Goal: Book appointment/travel/reservation

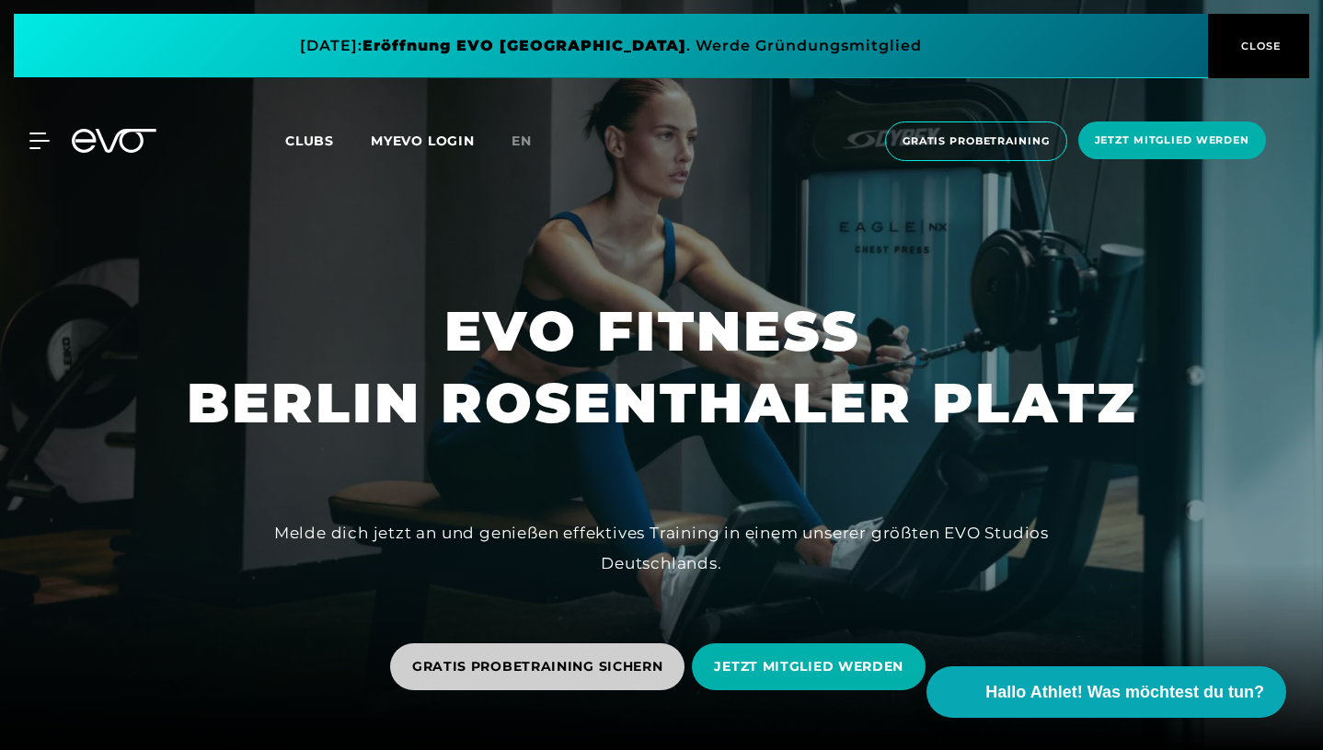
click at [567, 673] on span "GRATIS PROBETRAINING SICHERN" at bounding box center [537, 666] width 251 height 19
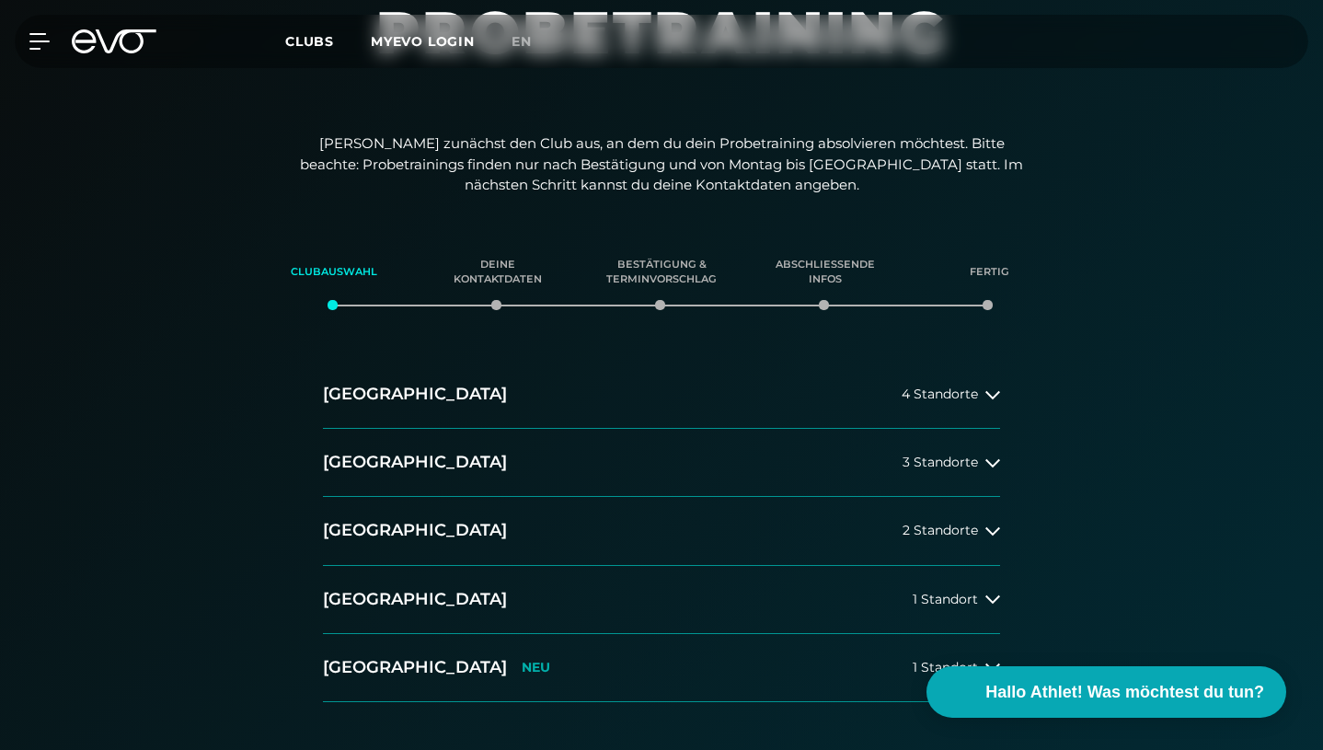
scroll to position [246, 0]
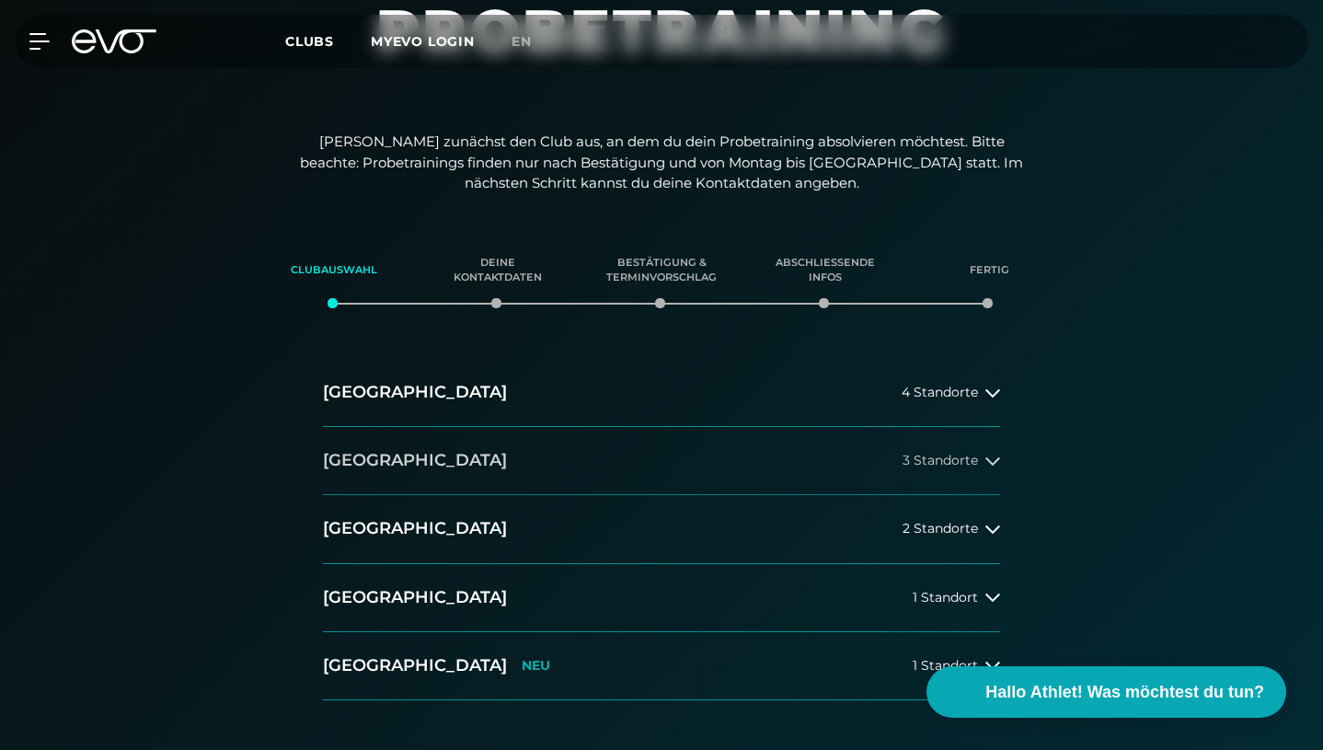
click at [986, 454] on icon at bounding box center [993, 461] width 15 height 15
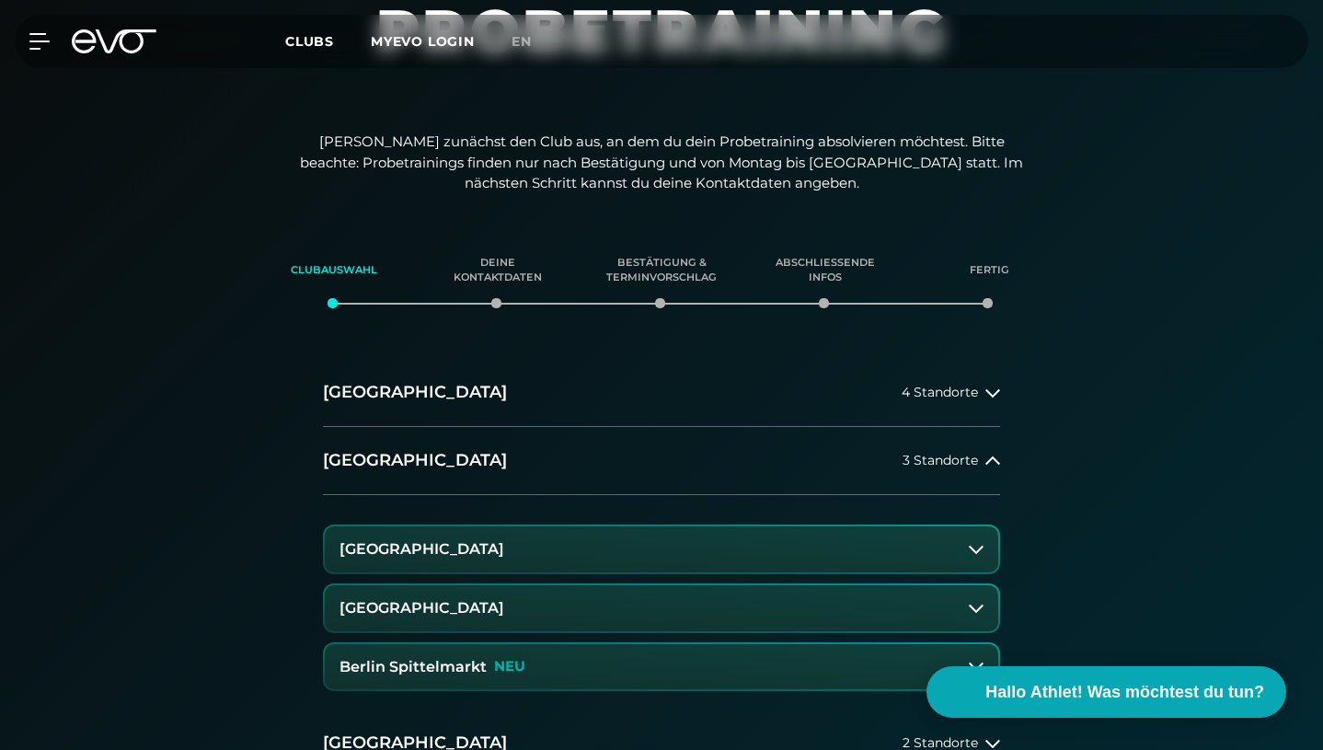
click at [671, 585] on button "[GEOGRAPHIC_DATA]" at bounding box center [662, 608] width 674 height 46
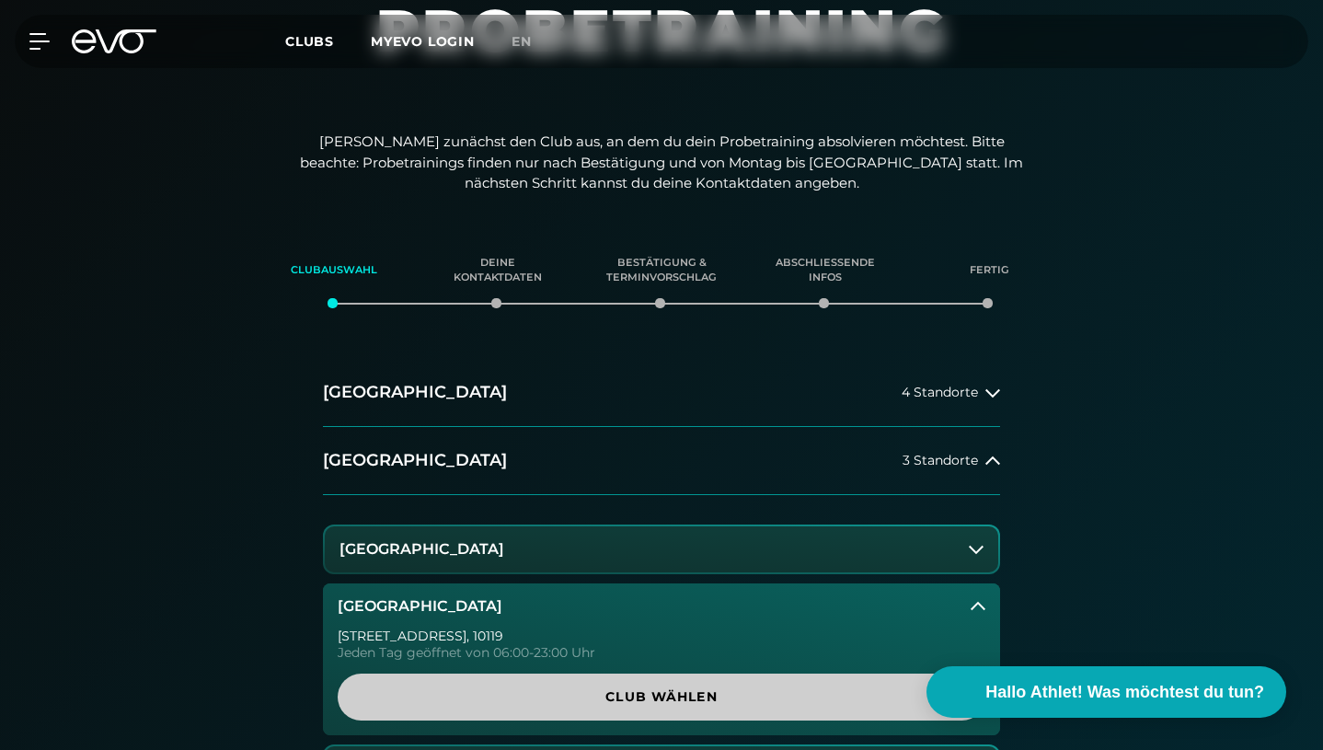
click at [700, 687] on span "Club wählen" at bounding box center [662, 696] width 604 height 19
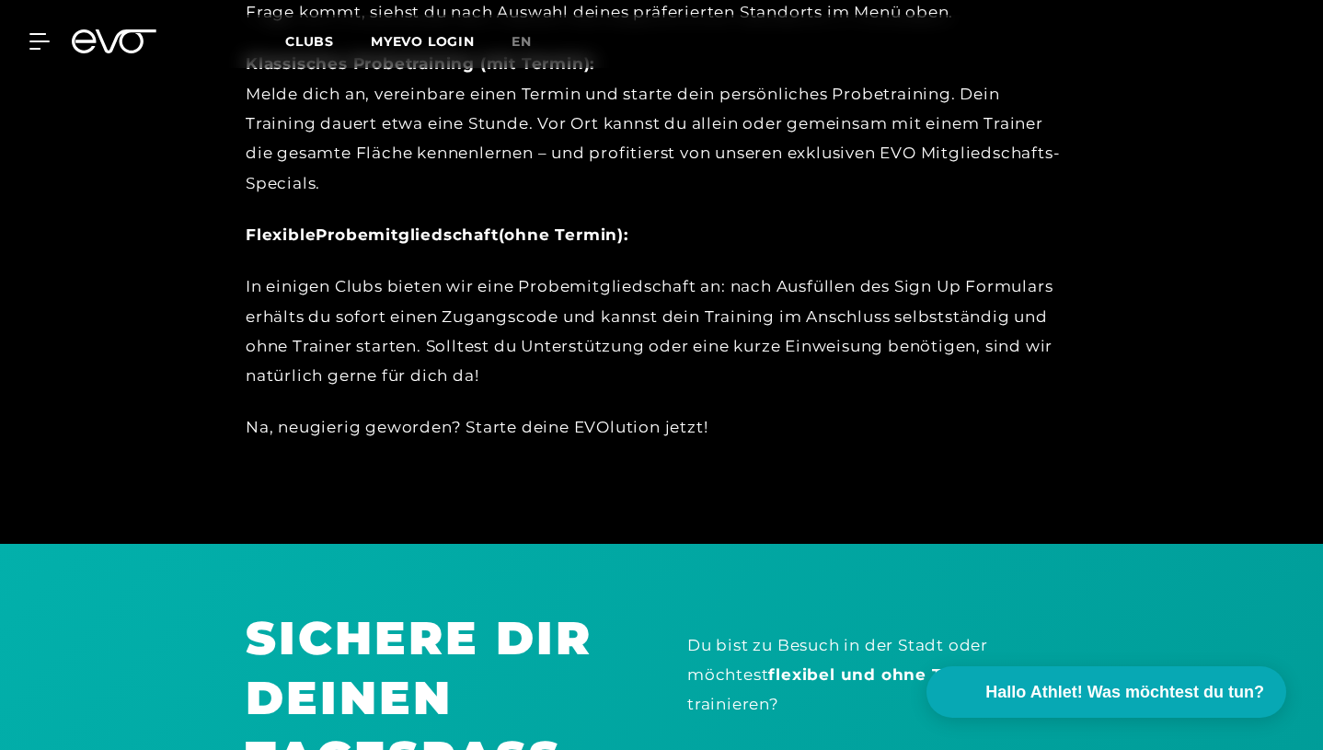
scroll to position [996, 0]
click at [836, 629] on div "Du bist zu Besuch in der Stadt oder möchtest flexibel und ohne Termin einmalig …" at bounding box center [882, 673] width 390 height 89
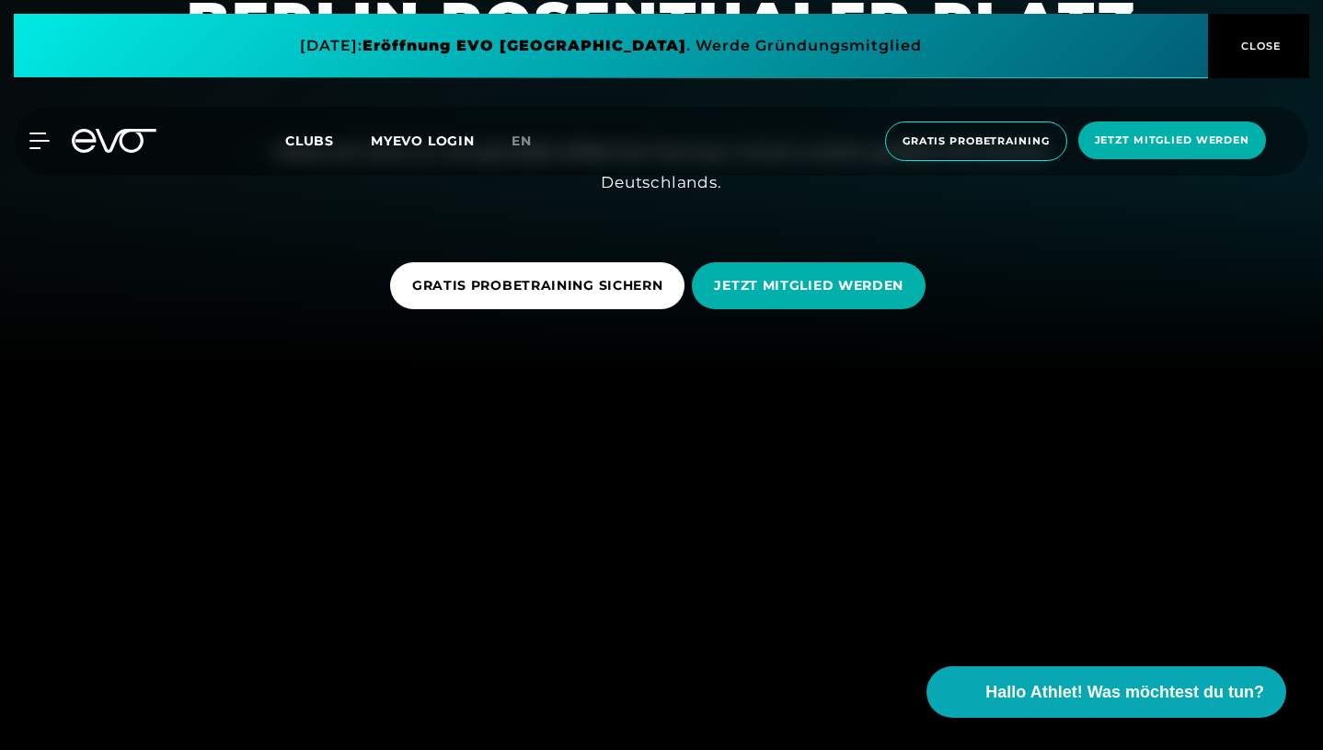
scroll to position [407, 0]
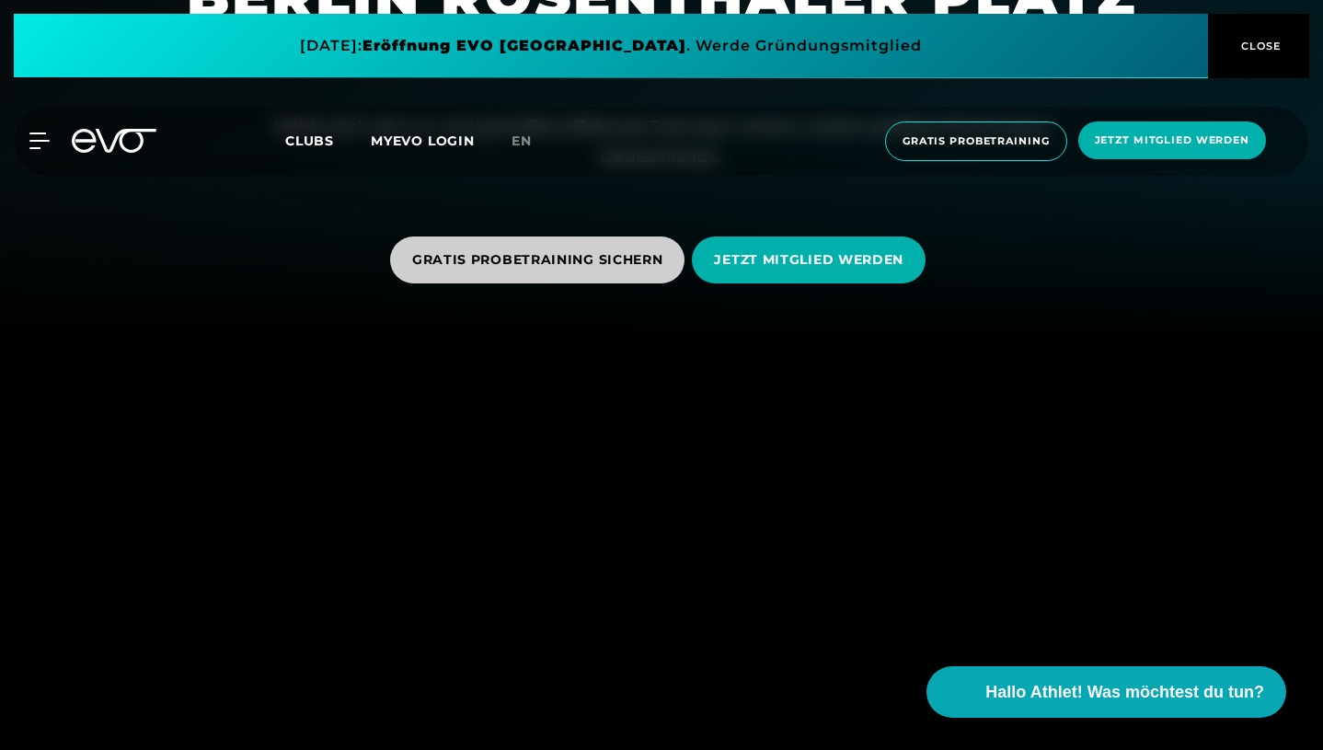
click at [574, 255] on span "GRATIS PROBETRAINING SICHERN" at bounding box center [537, 259] width 251 height 19
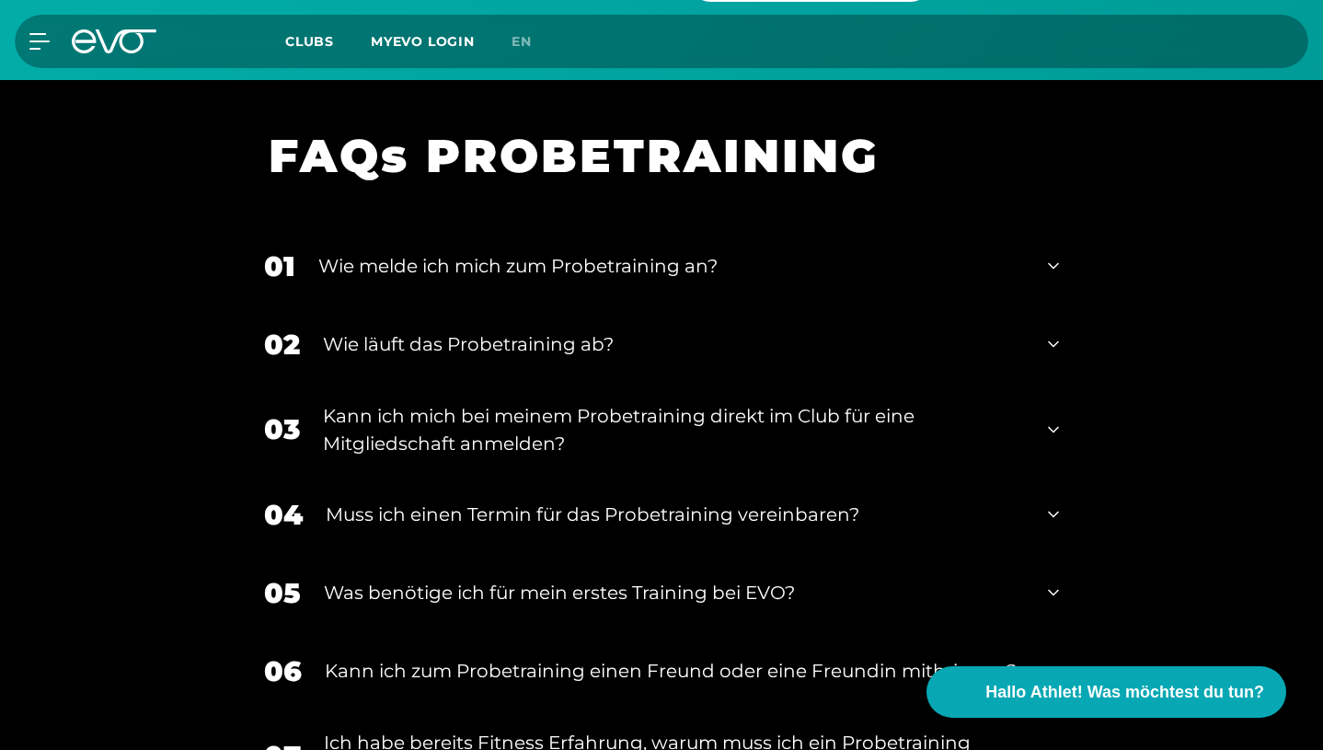
scroll to position [1789, 0]
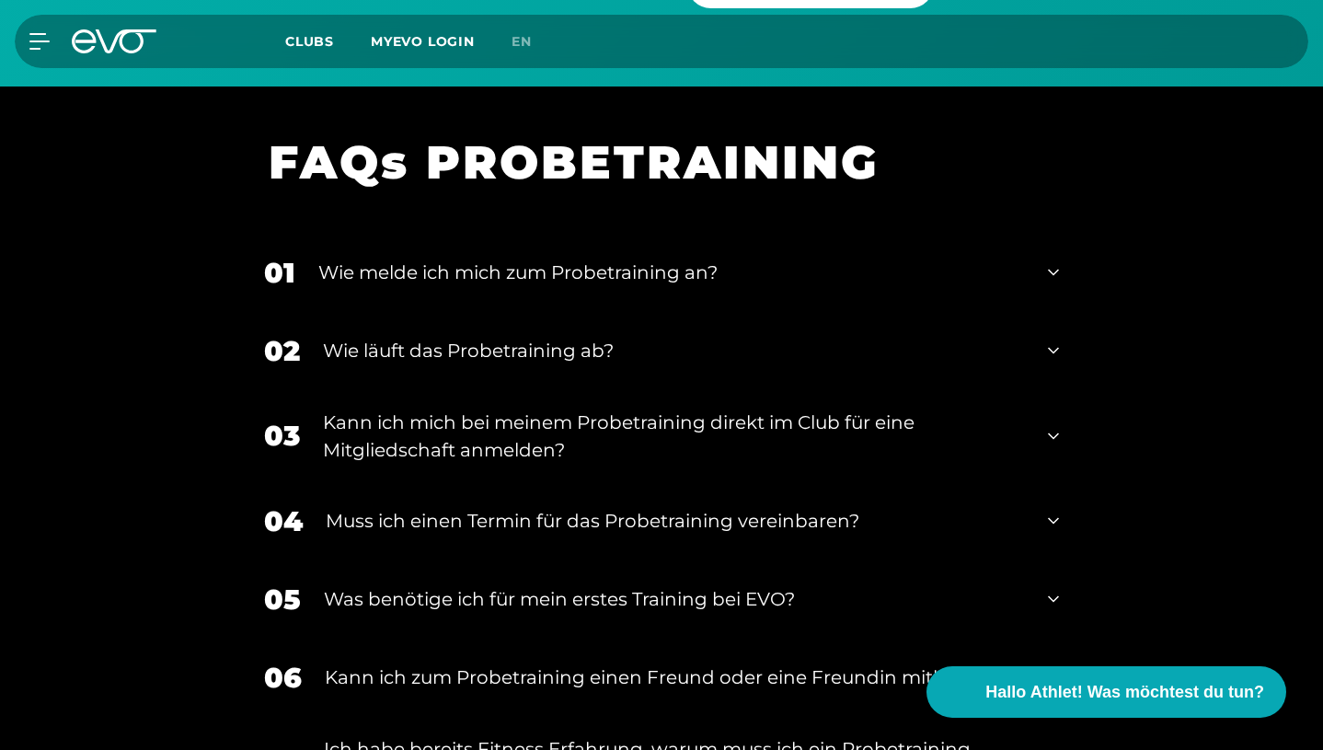
click at [579, 259] on div "Wie melde ich mich zum Probetraining an?" at bounding box center [671, 273] width 707 height 28
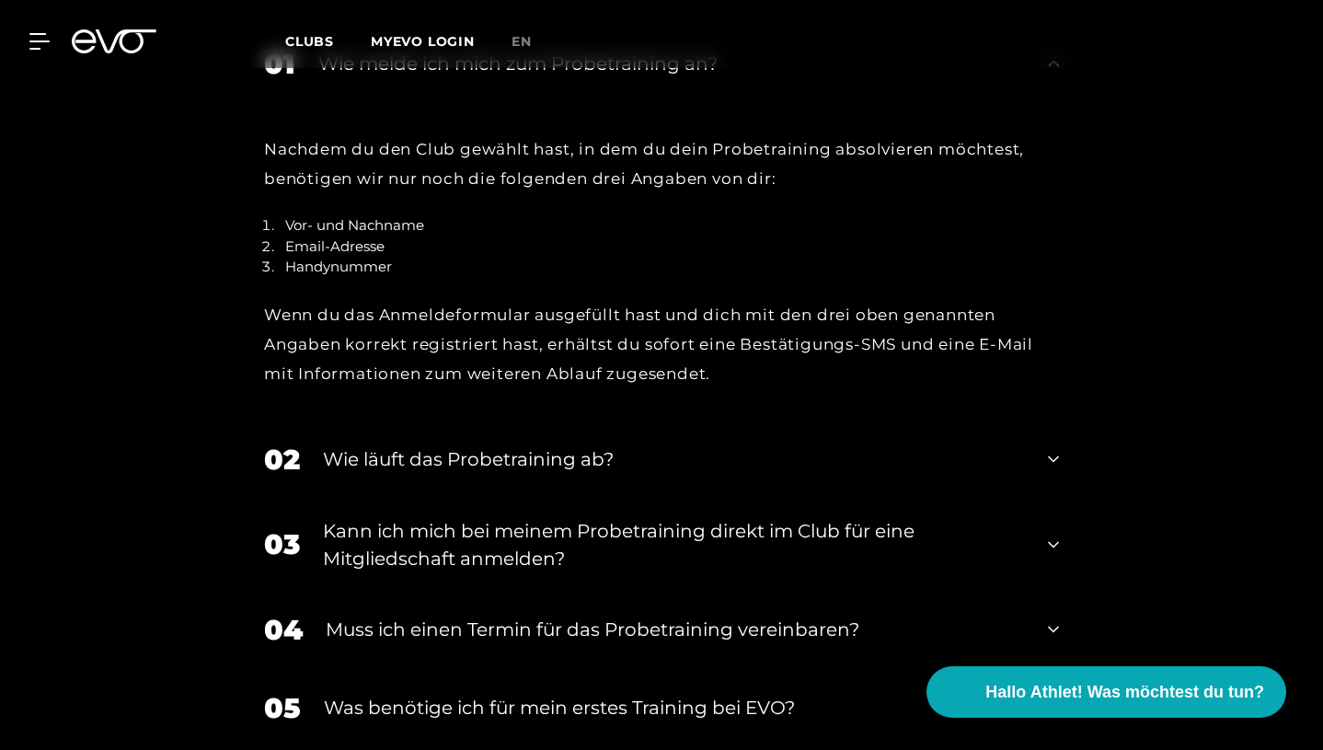
scroll to position [2014, 0]
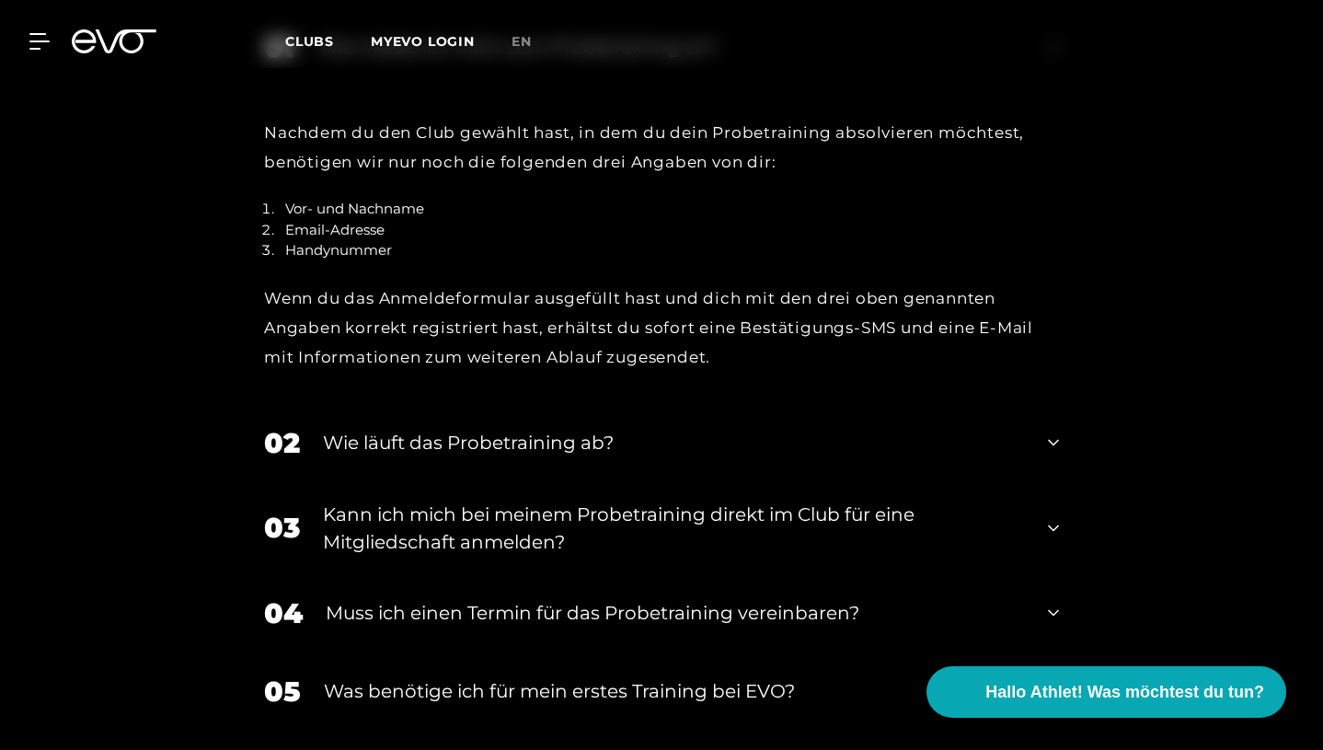
click at [435, 429] on div "Wie läuft das Probetraining ab?" at bounding box center [674, 443] width 702 height 28
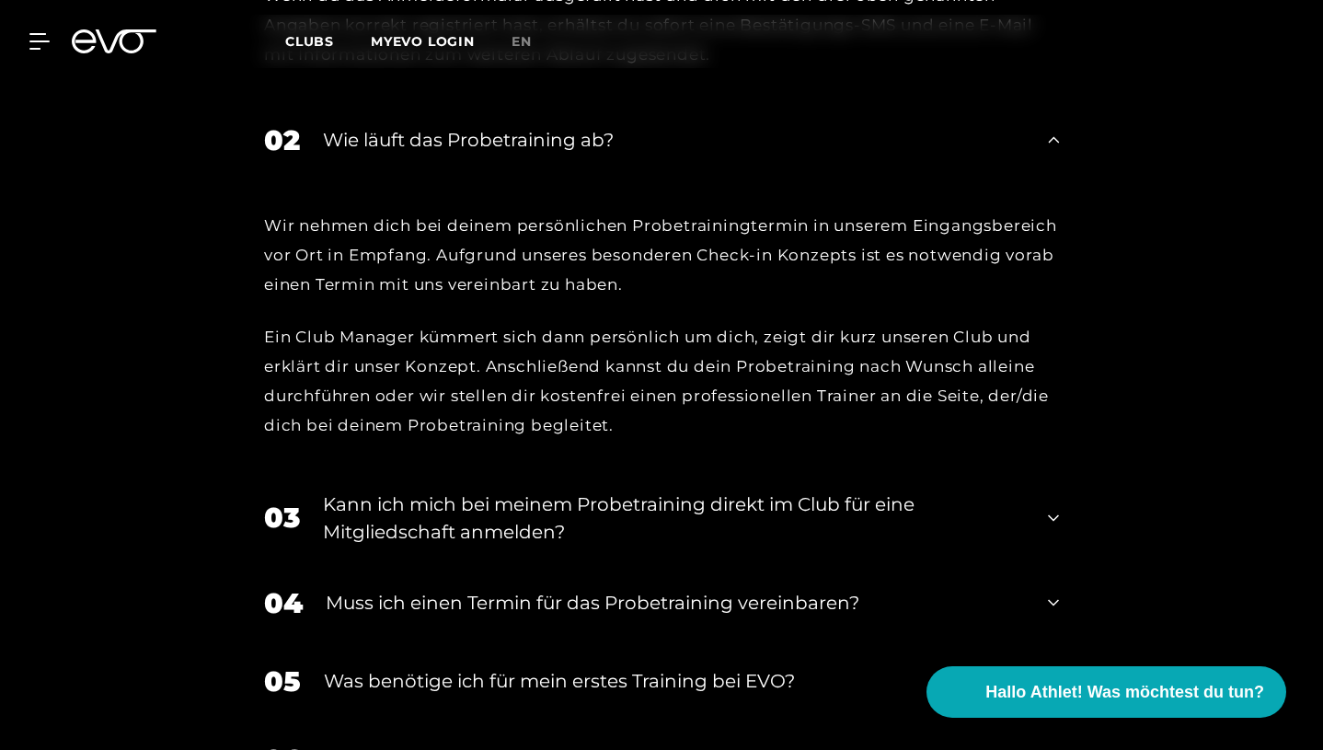
scroll to position [2326, 0]
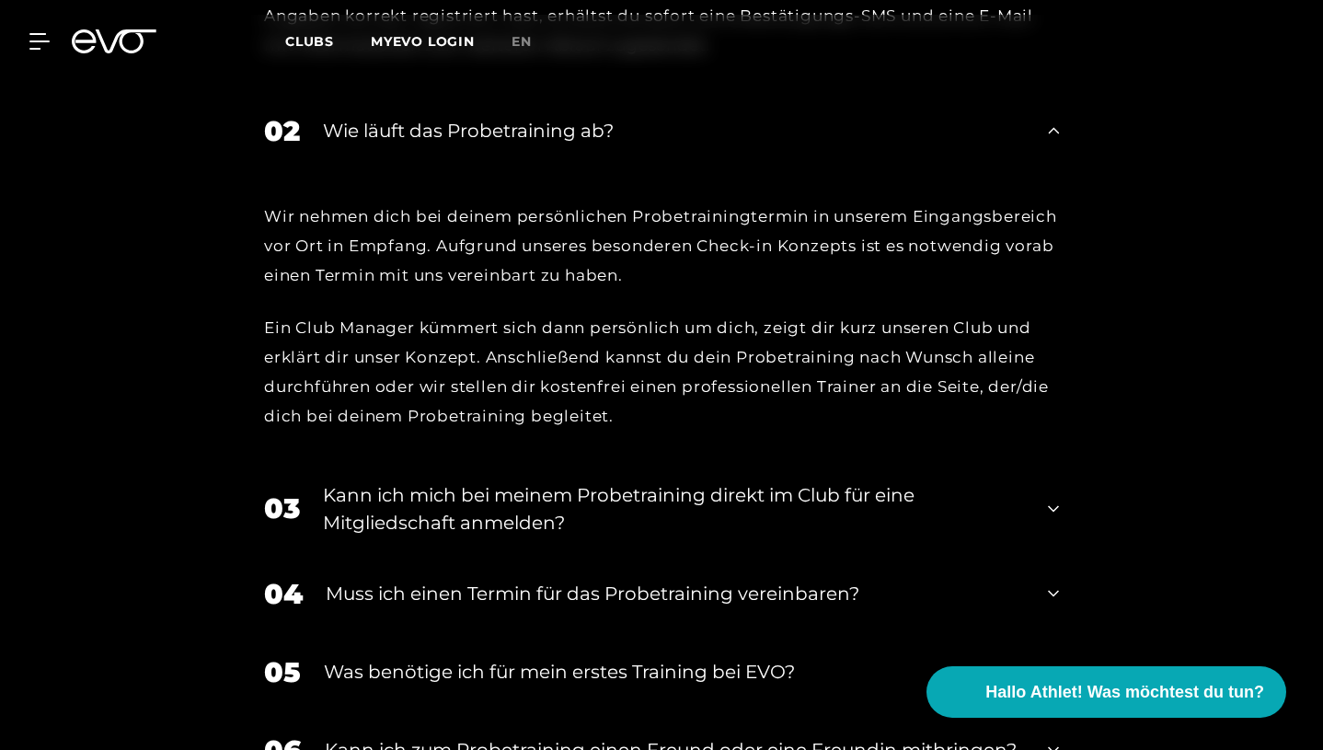
click at [290, 463] on div "03 Kann ich mich bei meinem Probetraining direkt im Club für eine Mitgliedschaf…" at bounding box center [662, 509] width 832 height 92
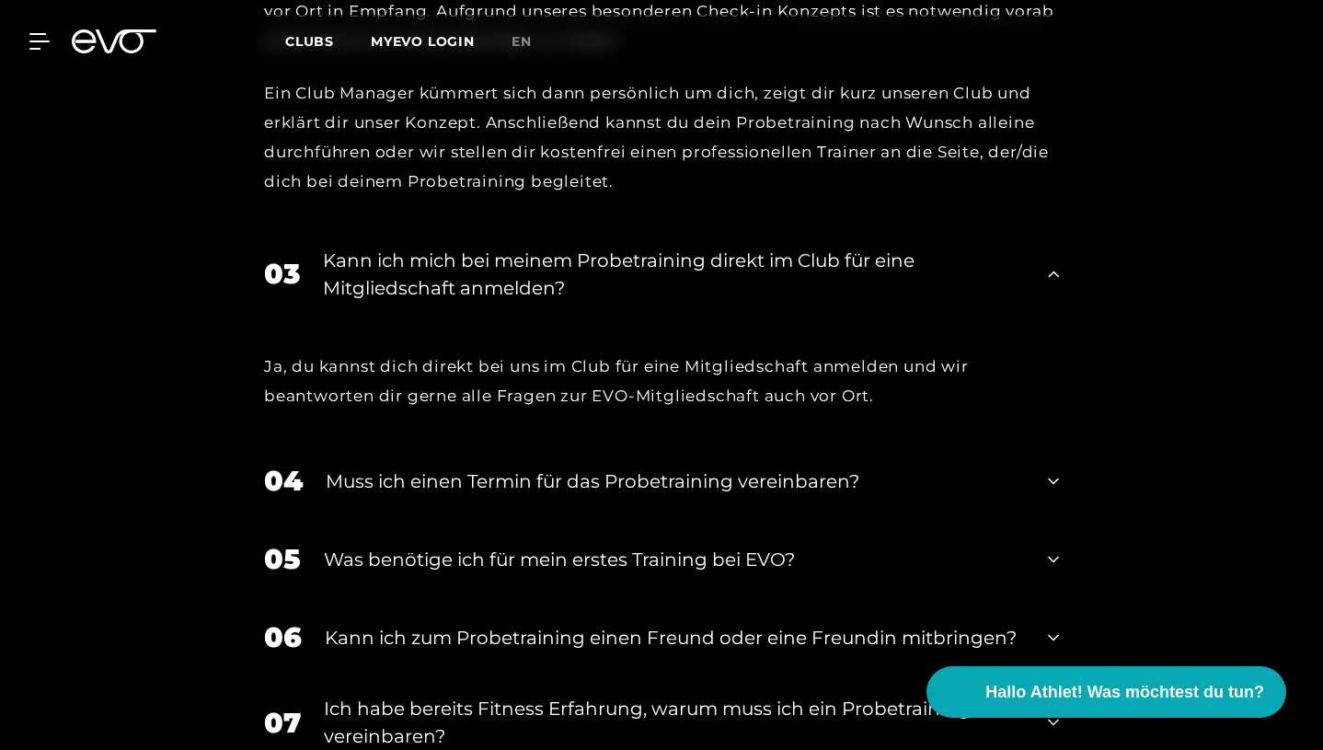
scroll to position [2576, 0]
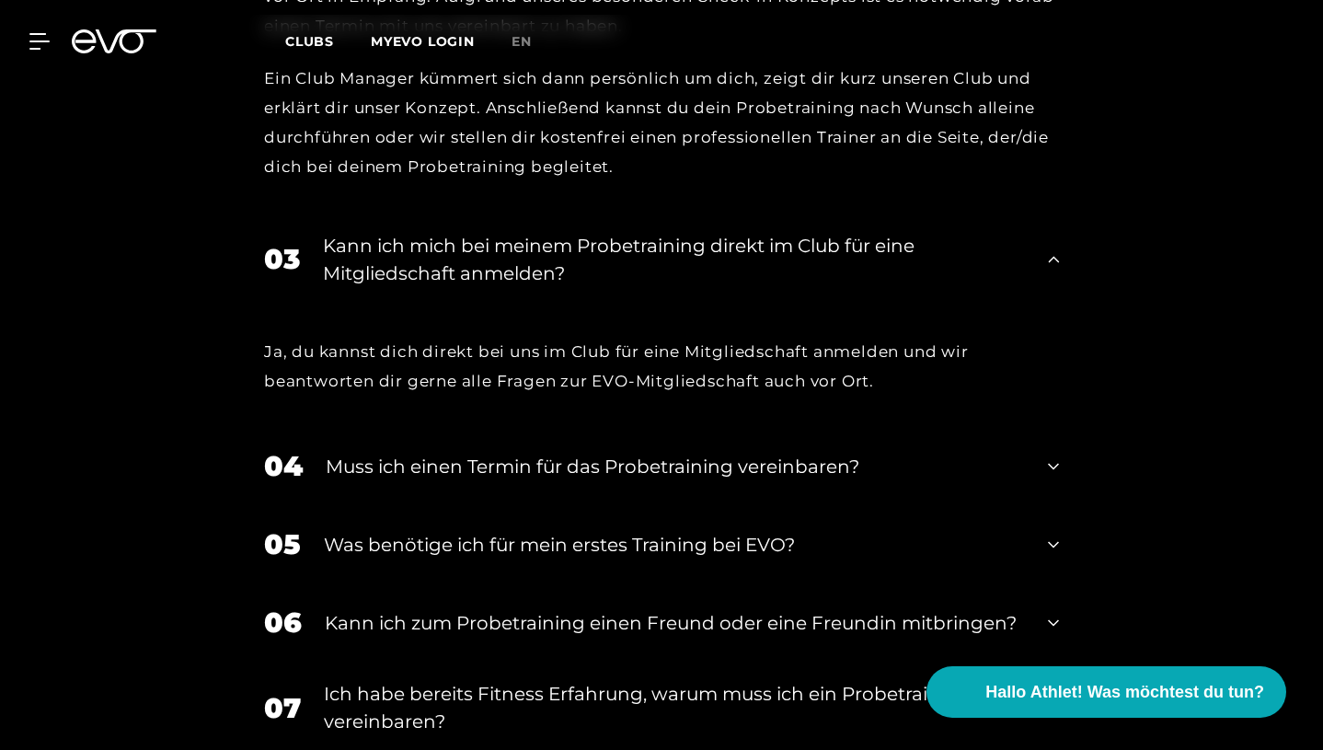
click at [398, 453] on div "Muss ich einen Termin für das Probetraining vereinbaren?" at bounding box center [675, 467] width 699 height 28
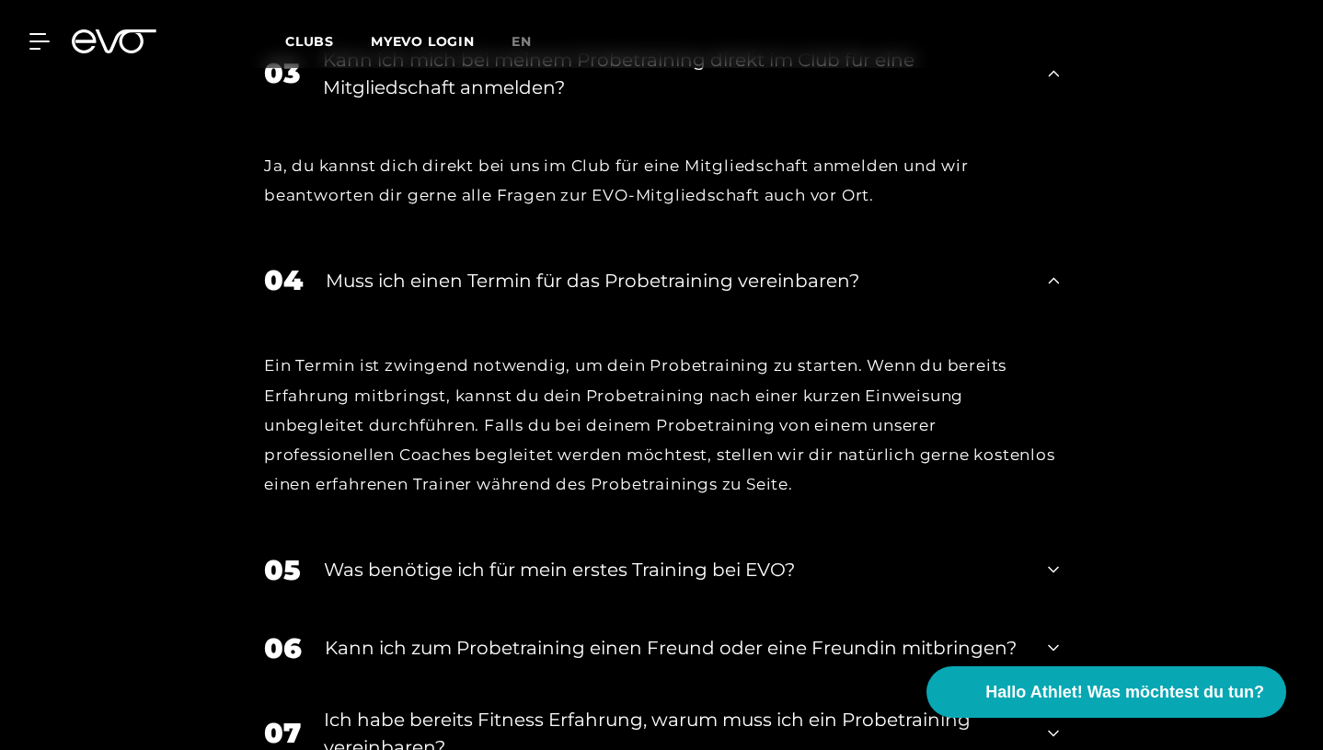
scroll to position [2763, 0]
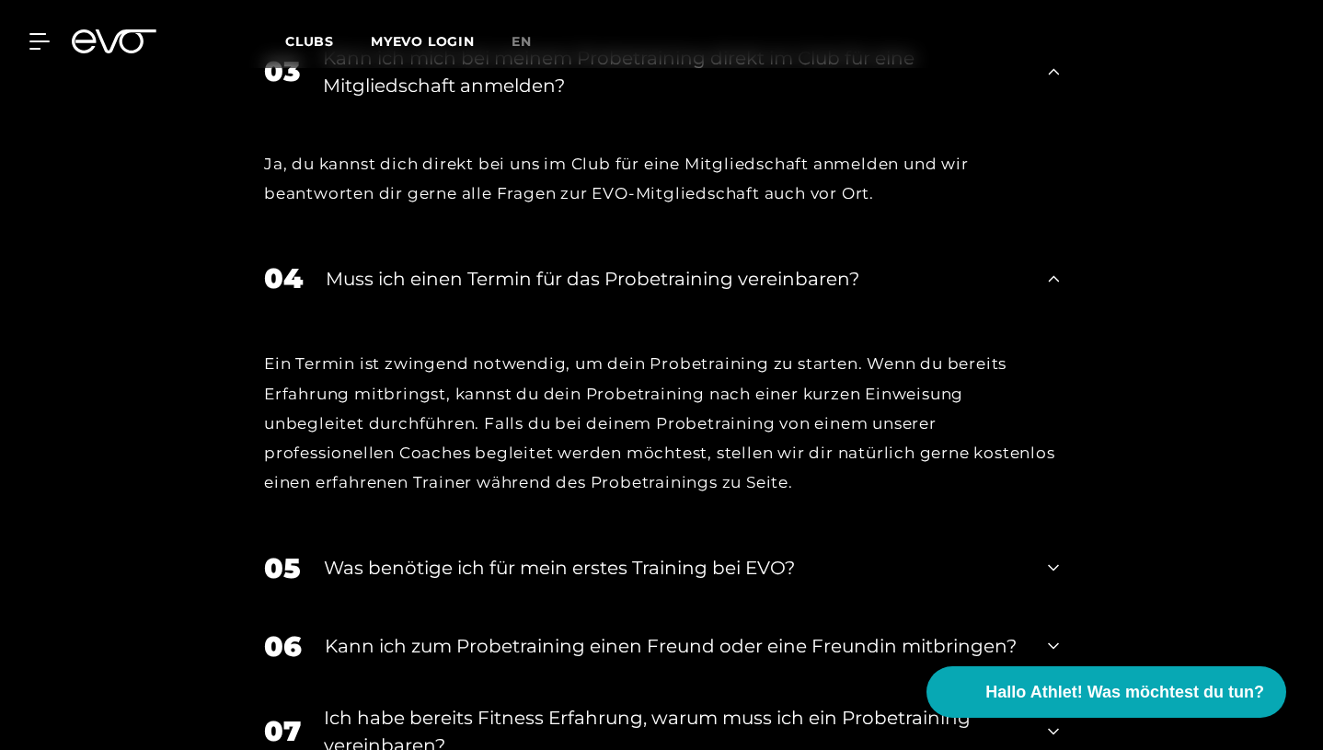
click at [415, 529] on div "05 Was benötige ich für mein erstes Training bei EVO?" at bounding box center [662, 568] width 832 height 78
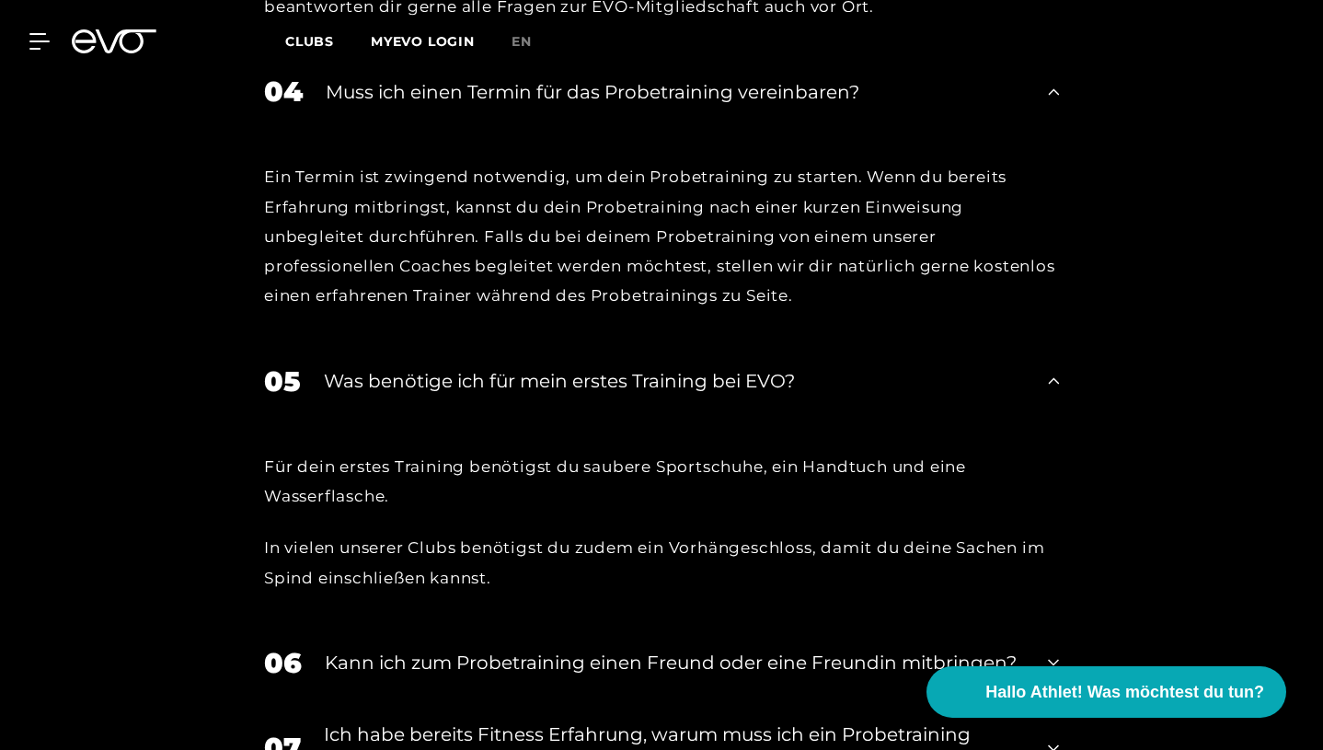
scroll to position [2966, 0]
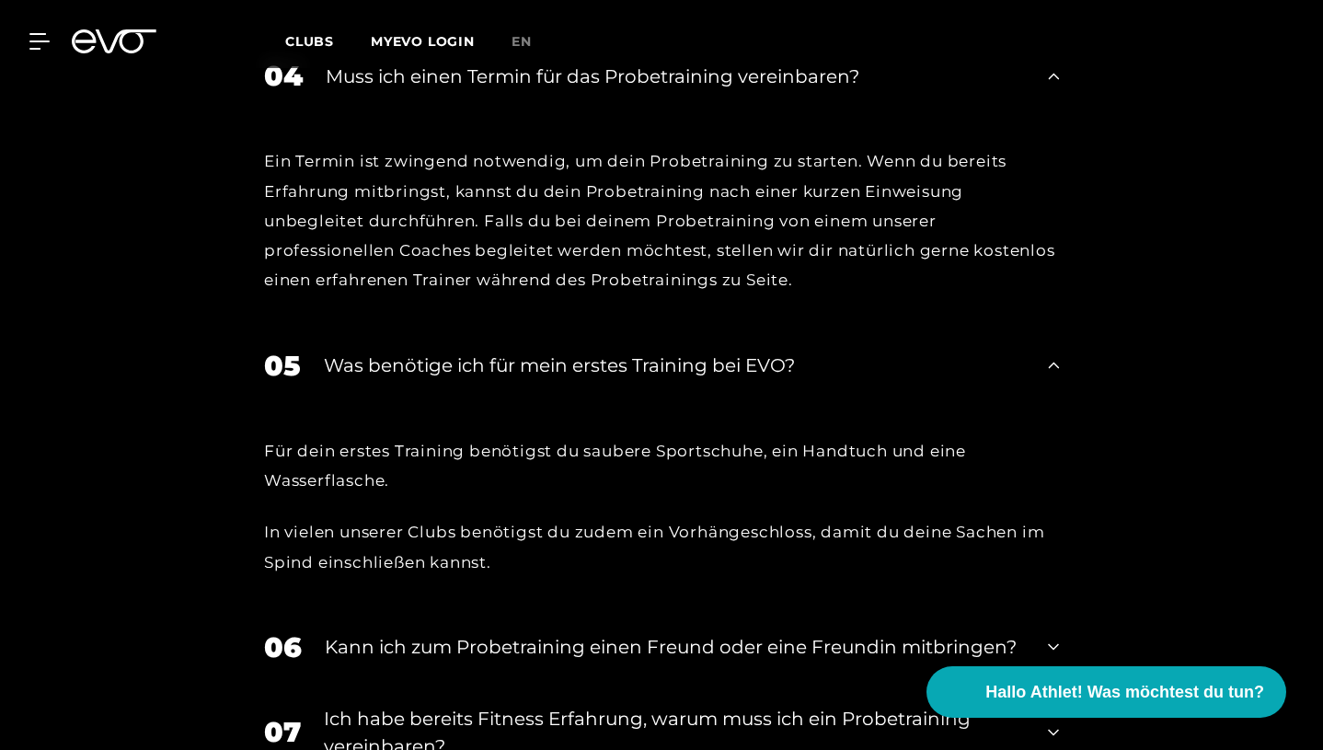
click at [415, 633] on div "Kann ich zum Probetraining einen Freund oder eine Freundin mitbringen?" at bounding box center [675, 647] width 700 height 28
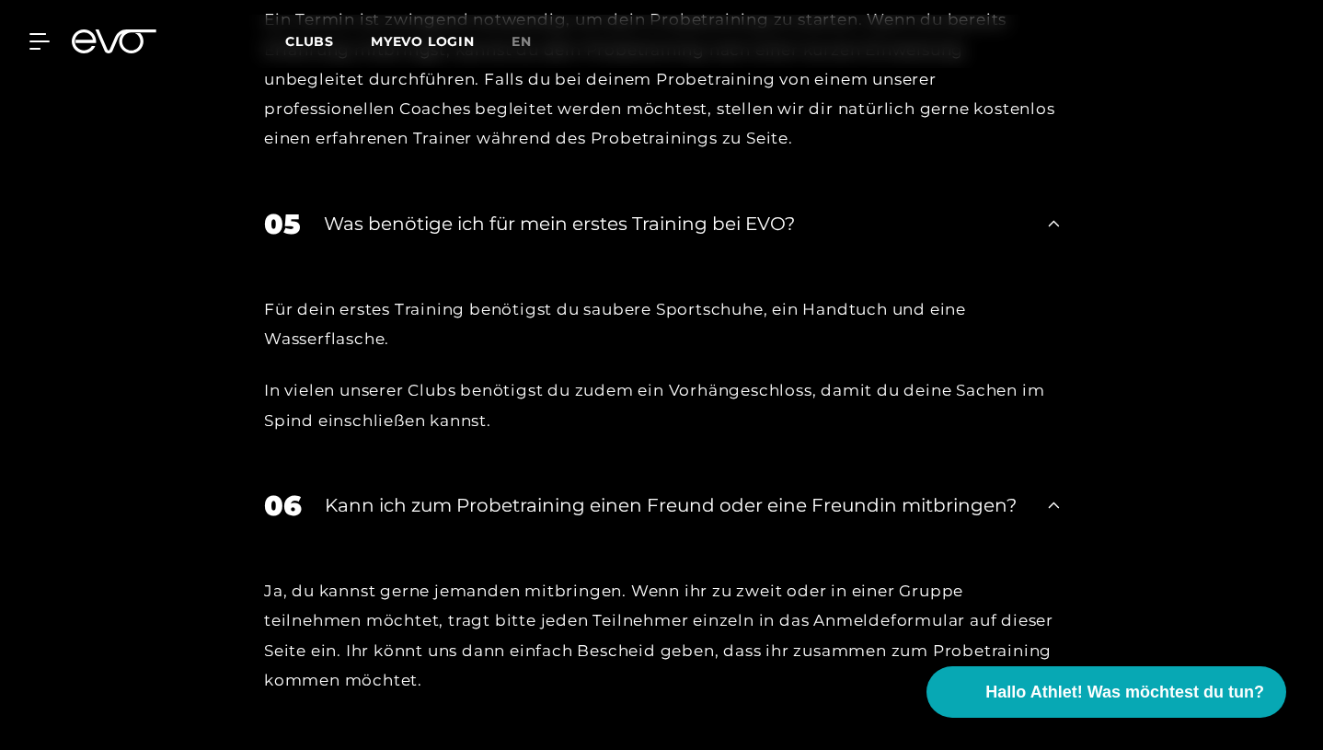
scroll to position [3201, 0]
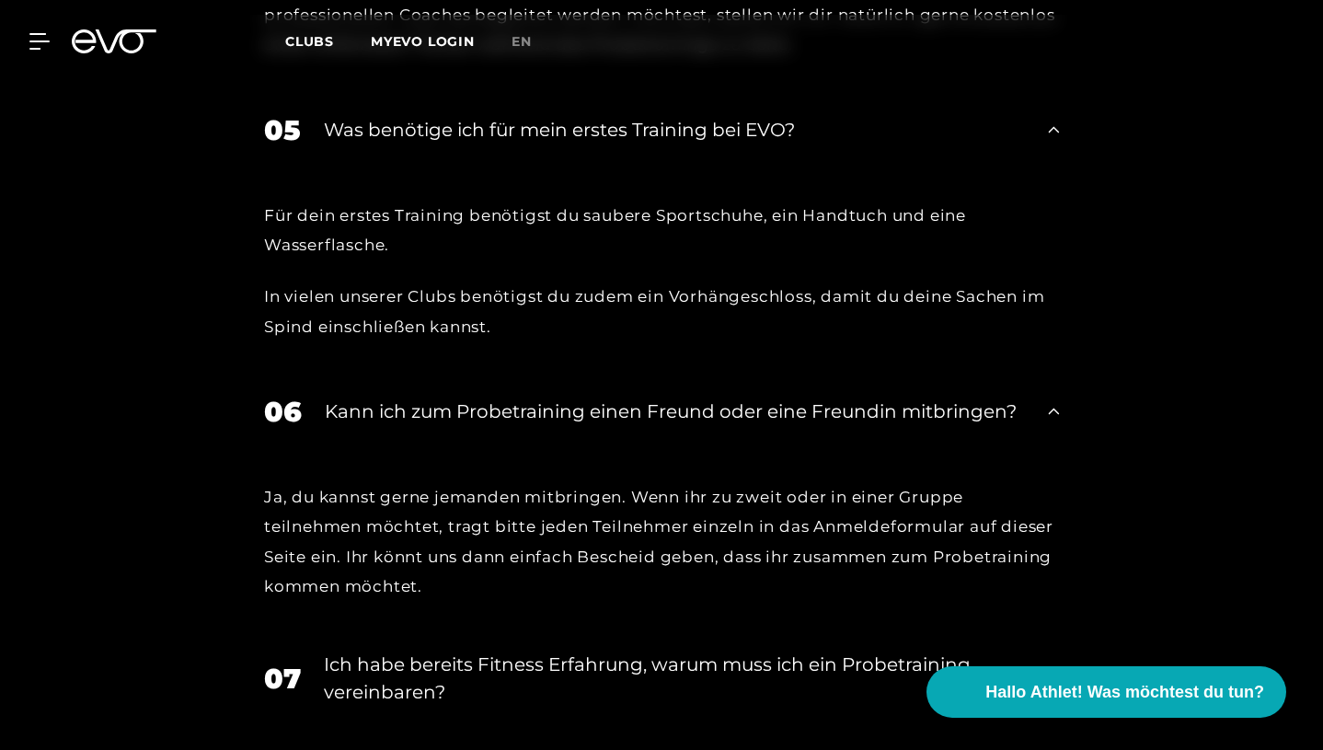
click at [405, 651] on div "Ich habe bereits Fitness Erfahrung, warum muss ich ein Probetraining vereinbare…" at bounding box center [674, 678] width 701 height 55
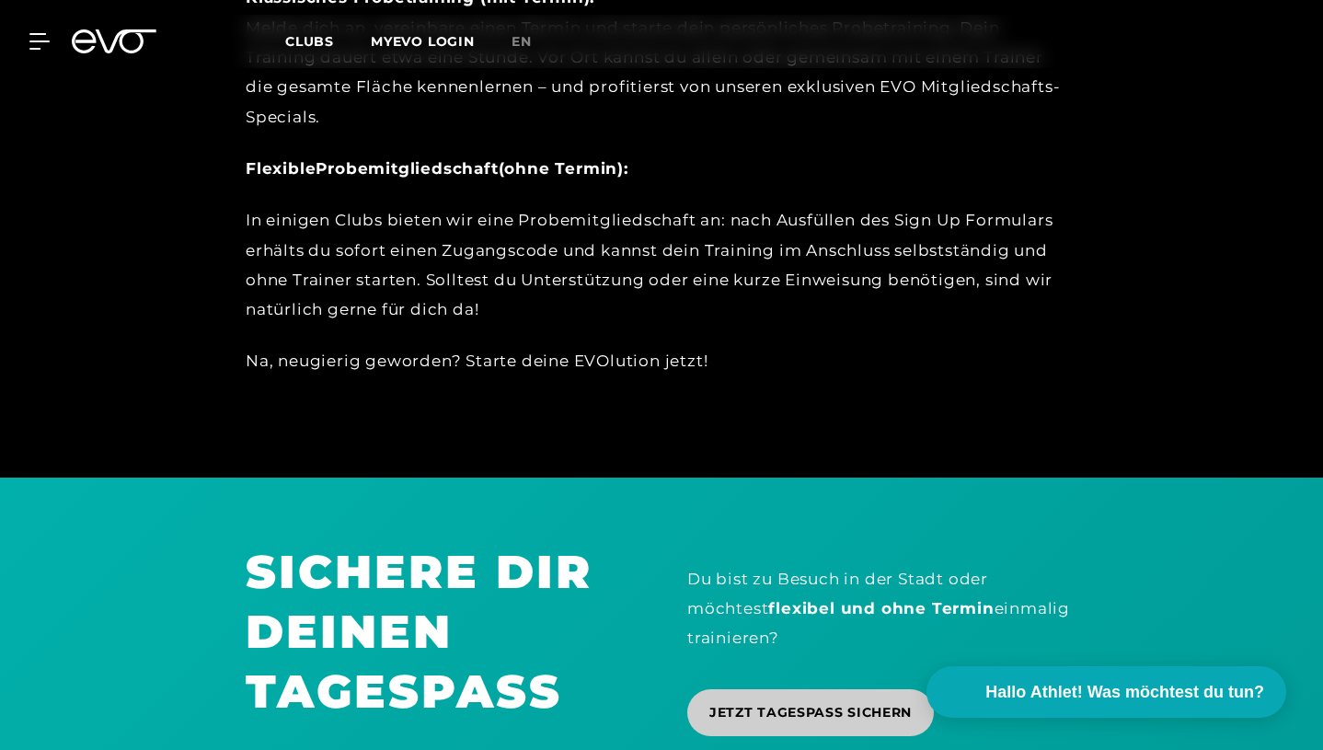
scroll to position [1055, 0]
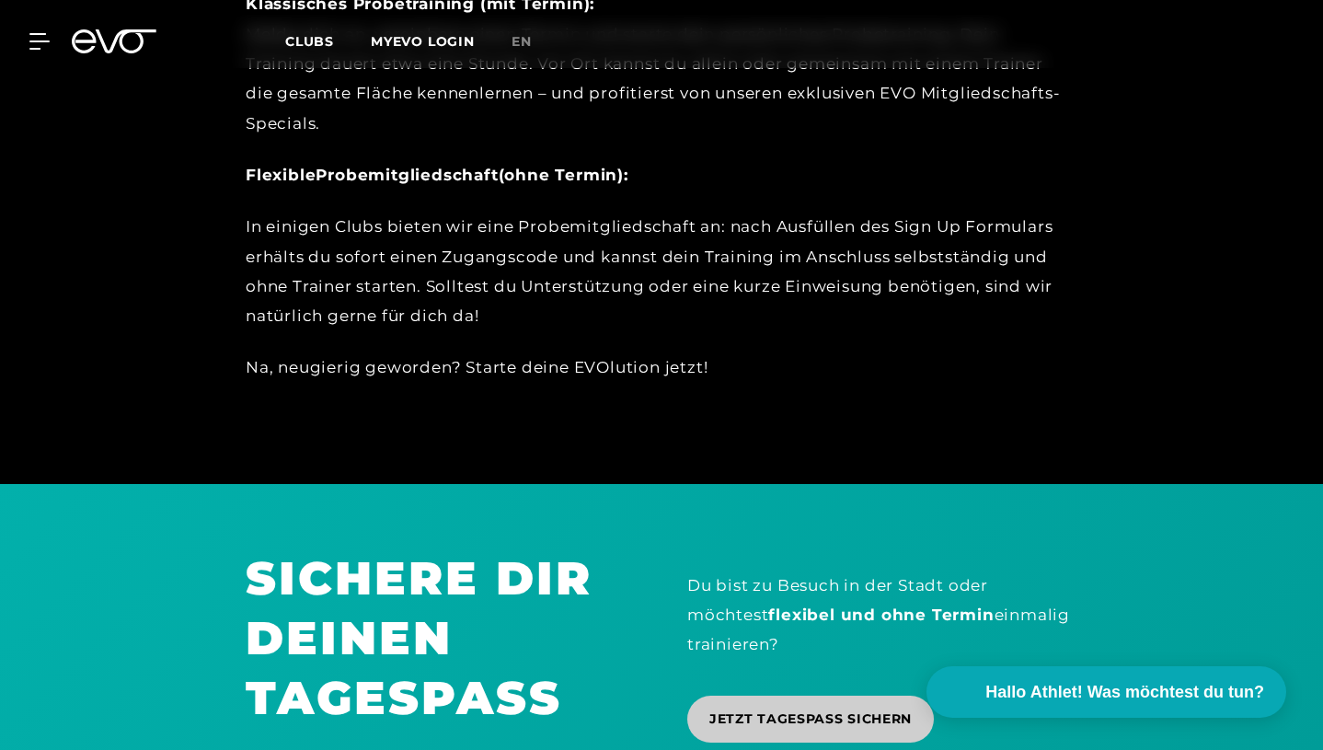
click at [852, 696] on link "JETZT TAGESPASS SICHERN" at bounding box center [810, 719] width 247 height 47
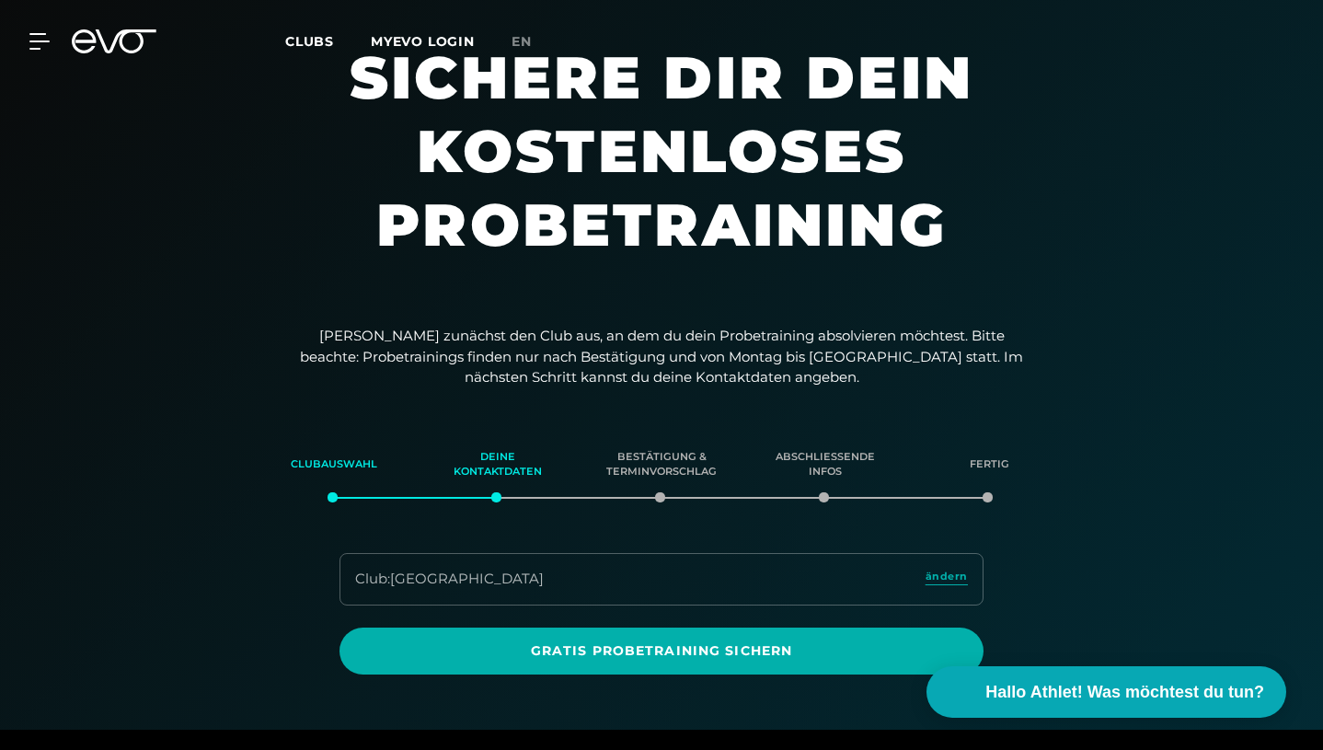
scroll to position [160, 0]
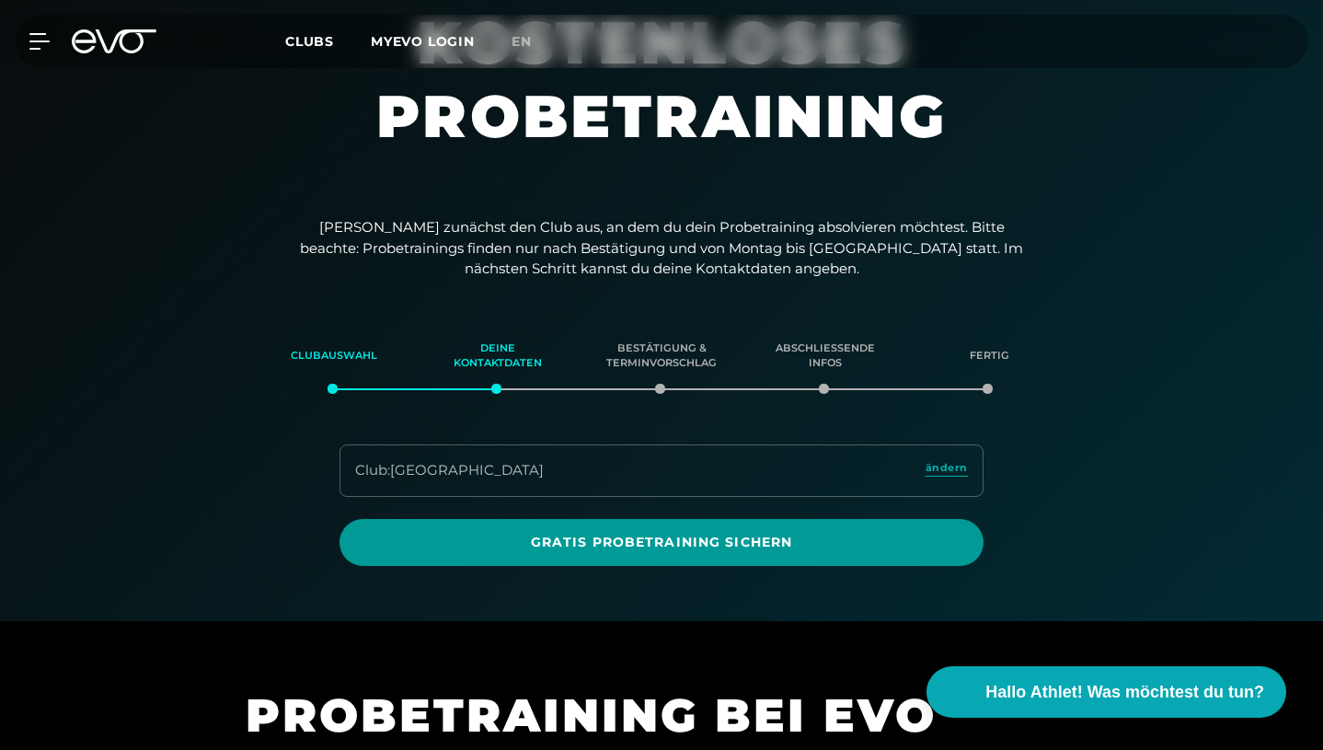
click at [732, 519] on span "Gratis Probetraining sichern" at bounding box center [662, 542] width 644 height 47
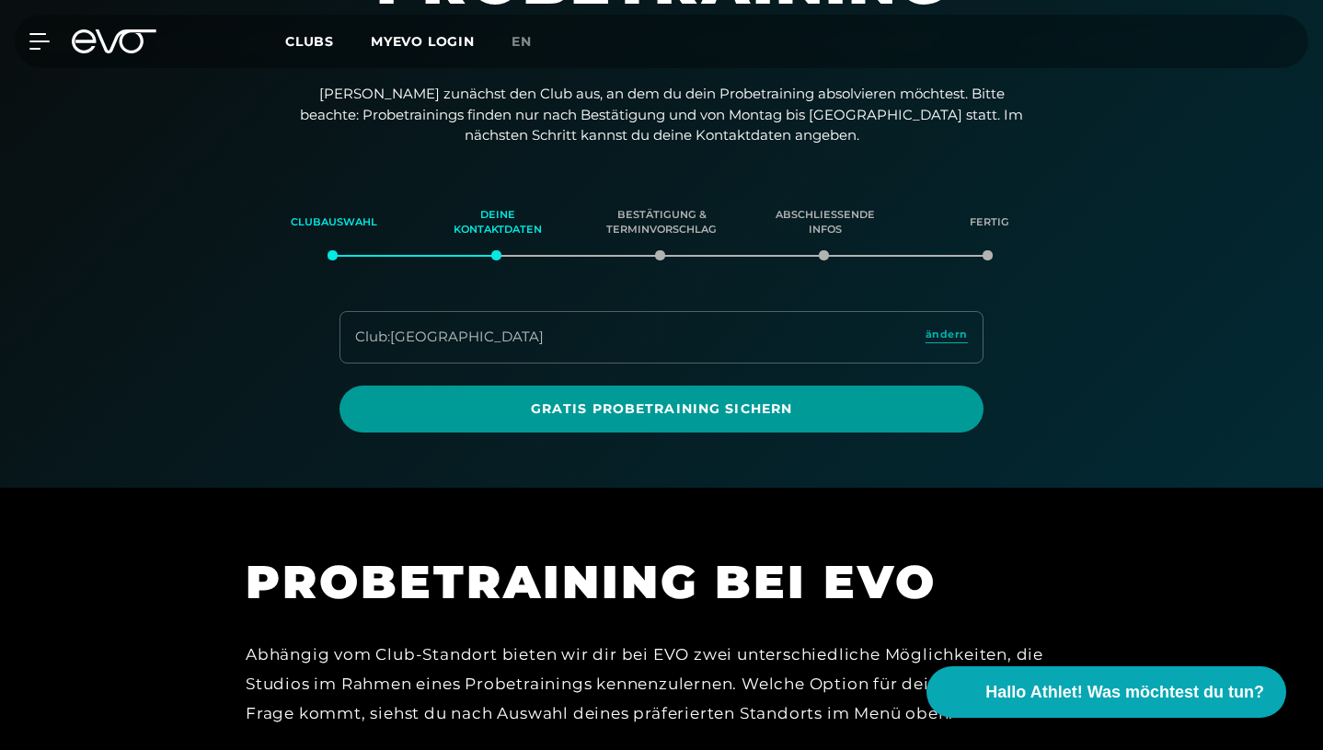
scroll to position [295, 0]
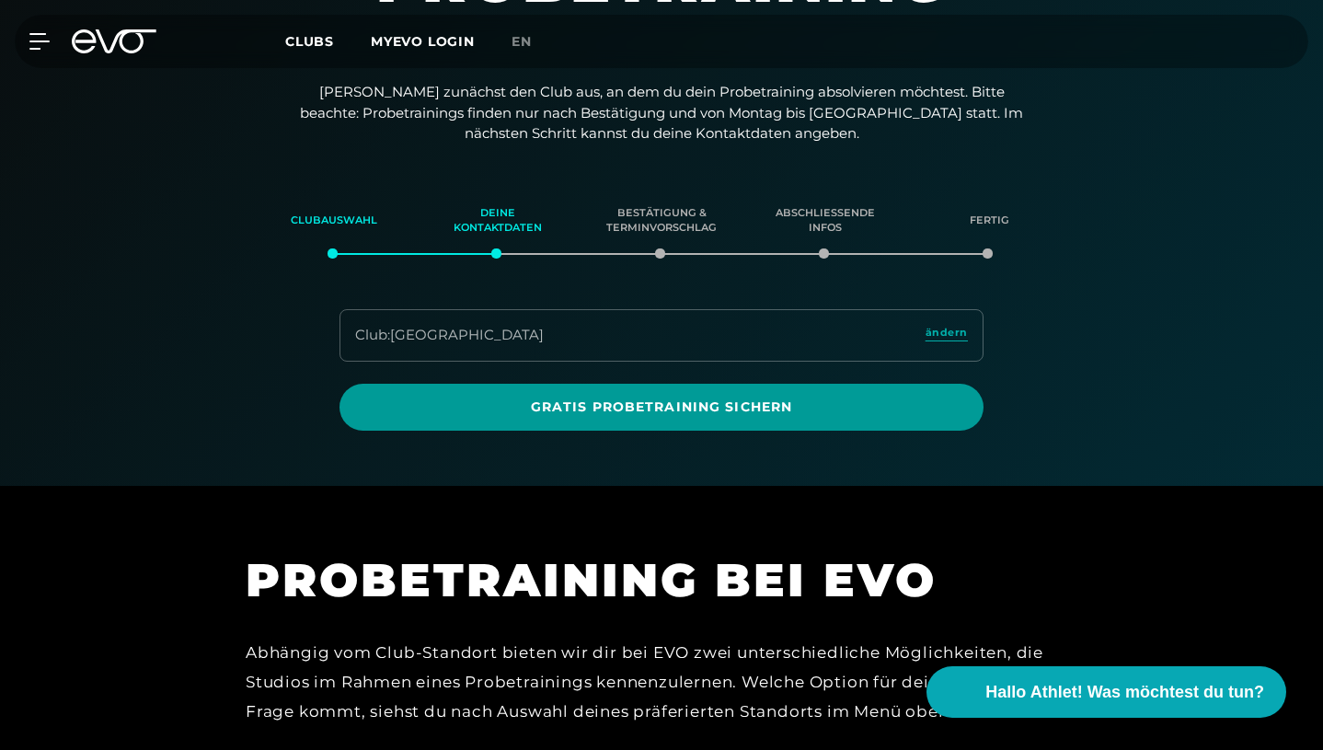
click at [504, 398] on span "Gratis Probetraining sichern" at bounding box center [662, 407] width 600 height 19
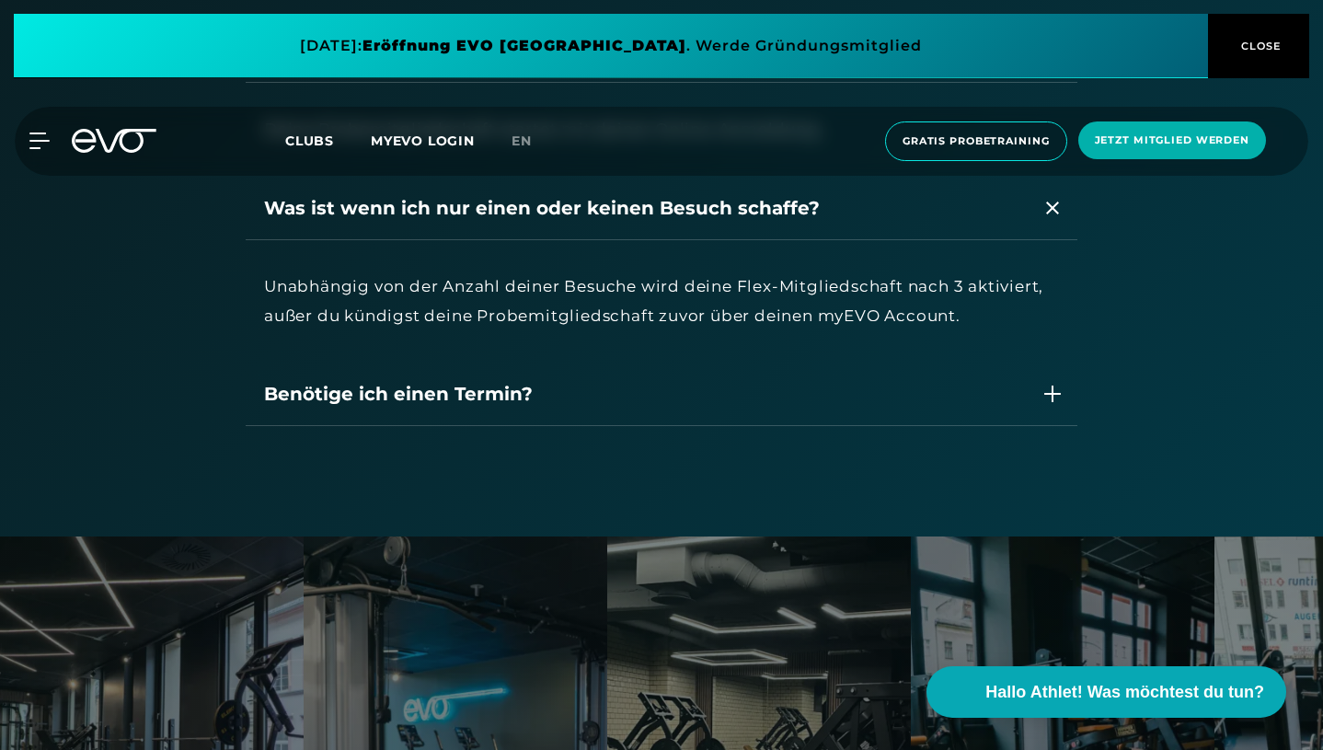
scroll to position [3845, 0]
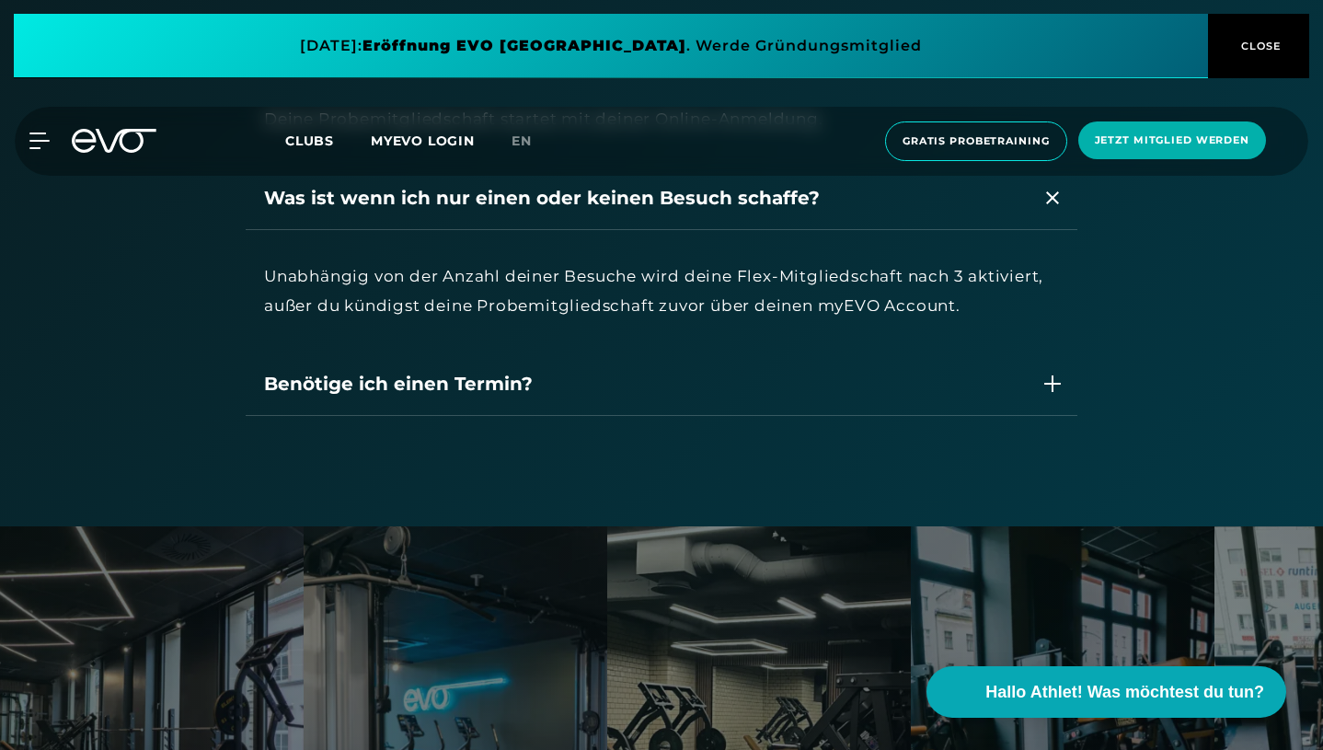
click at [490, 370] on div "Benötige ich einen Termin?" at bounding box center [643, 384] width 759 height 28
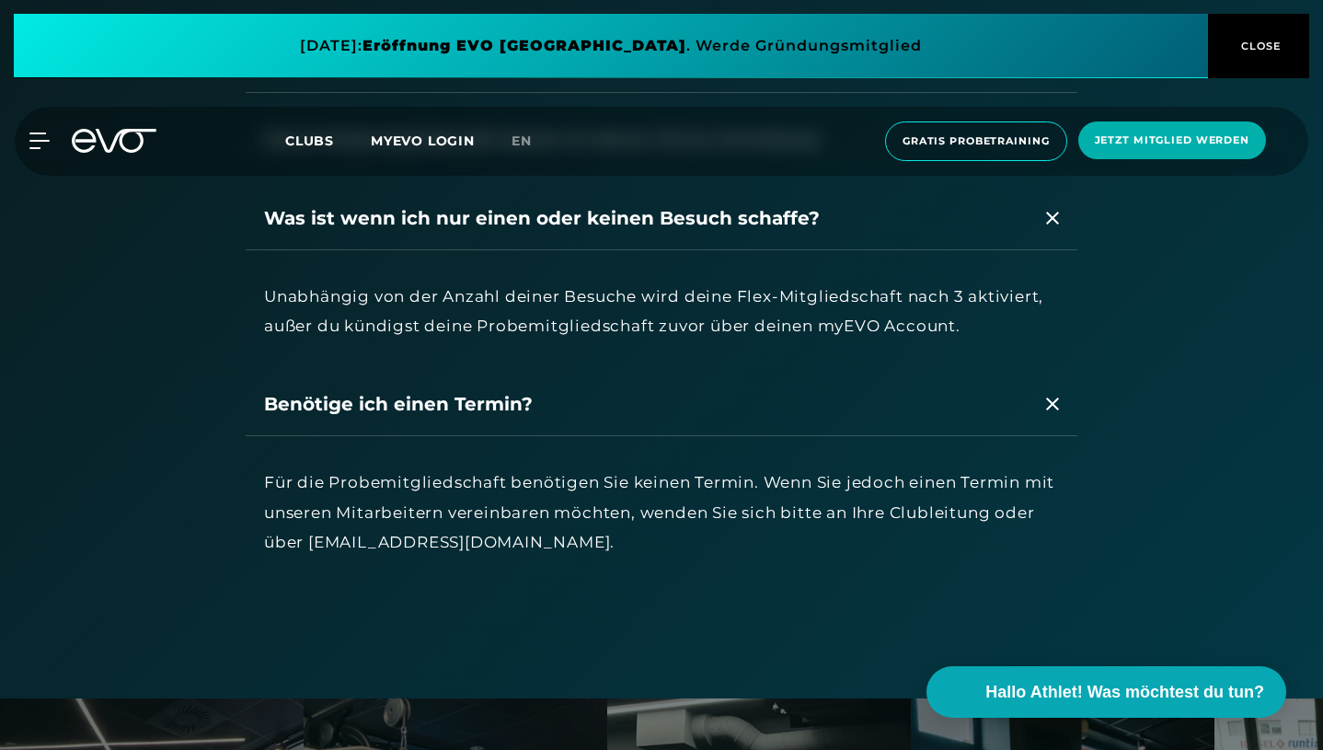
scroll to position [3815, 0]
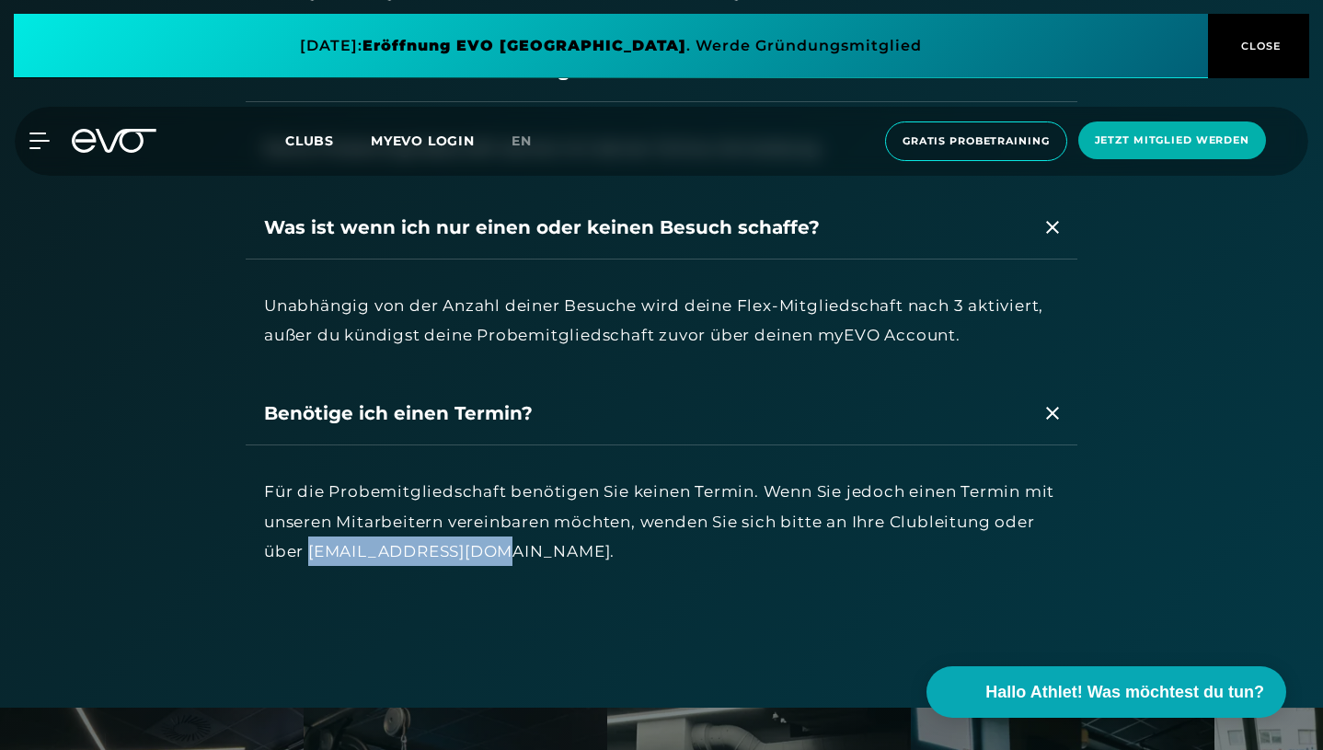
drag, startPoint x: 949, startPoint y: 404, endPoint x: 774, endPoint y: 396, distance: 175.0
click at [774, 477] on div "Für die Probemitgliedschaft benötigen Sie keinen Termin. Wenn Sie jedoch einen …" at bounding box center [661, 521] width 795 height 89
copy div "[EMAIL_ADDRESS][DOMAIN_NAME]."
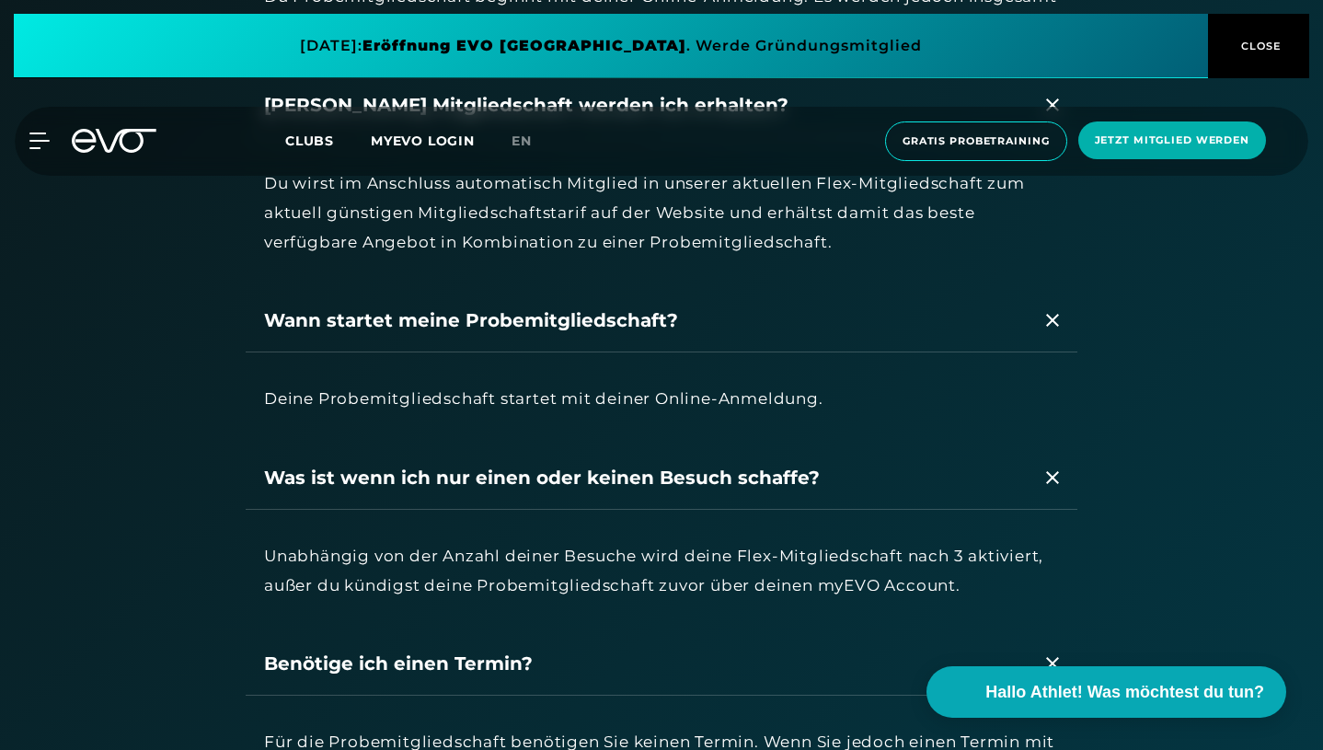
scroll to position [3539, 0]
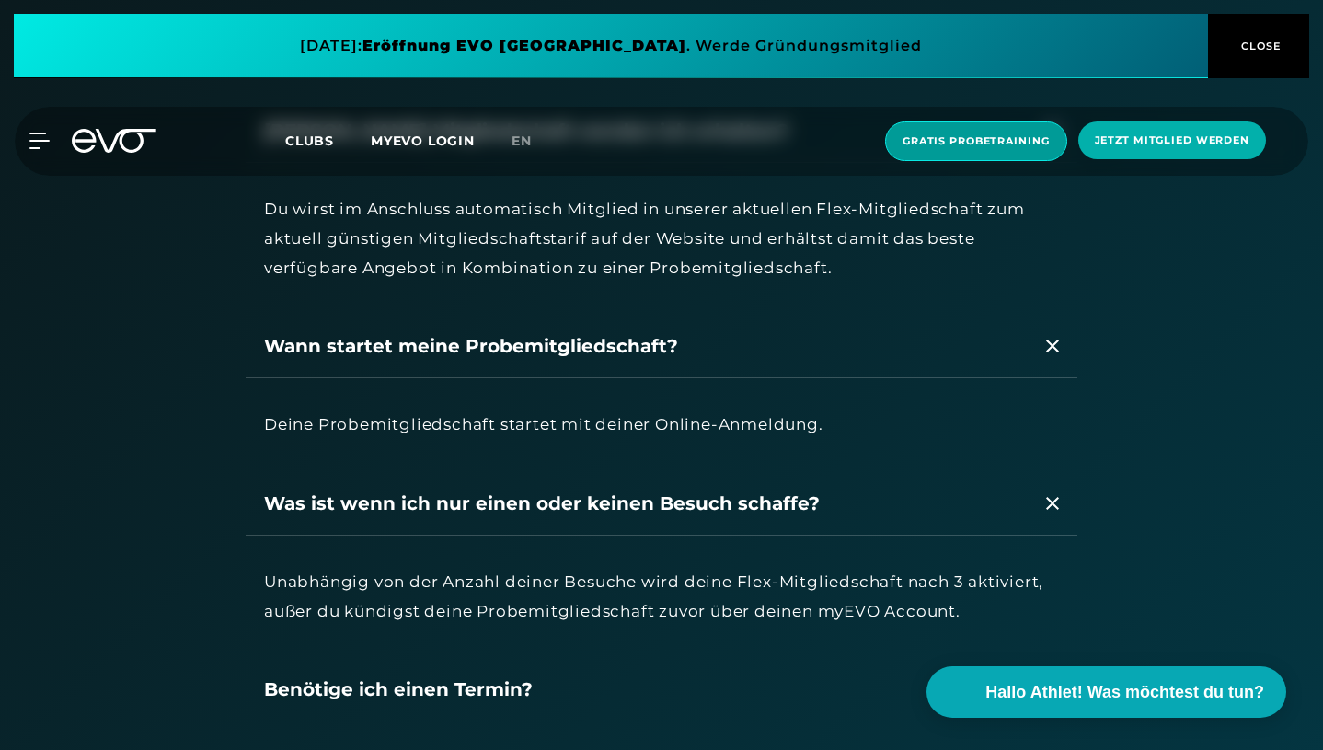
click at [1010, 140] on span "Gratis Probetraining" at bounding box center [976, 141] width 147 height 16
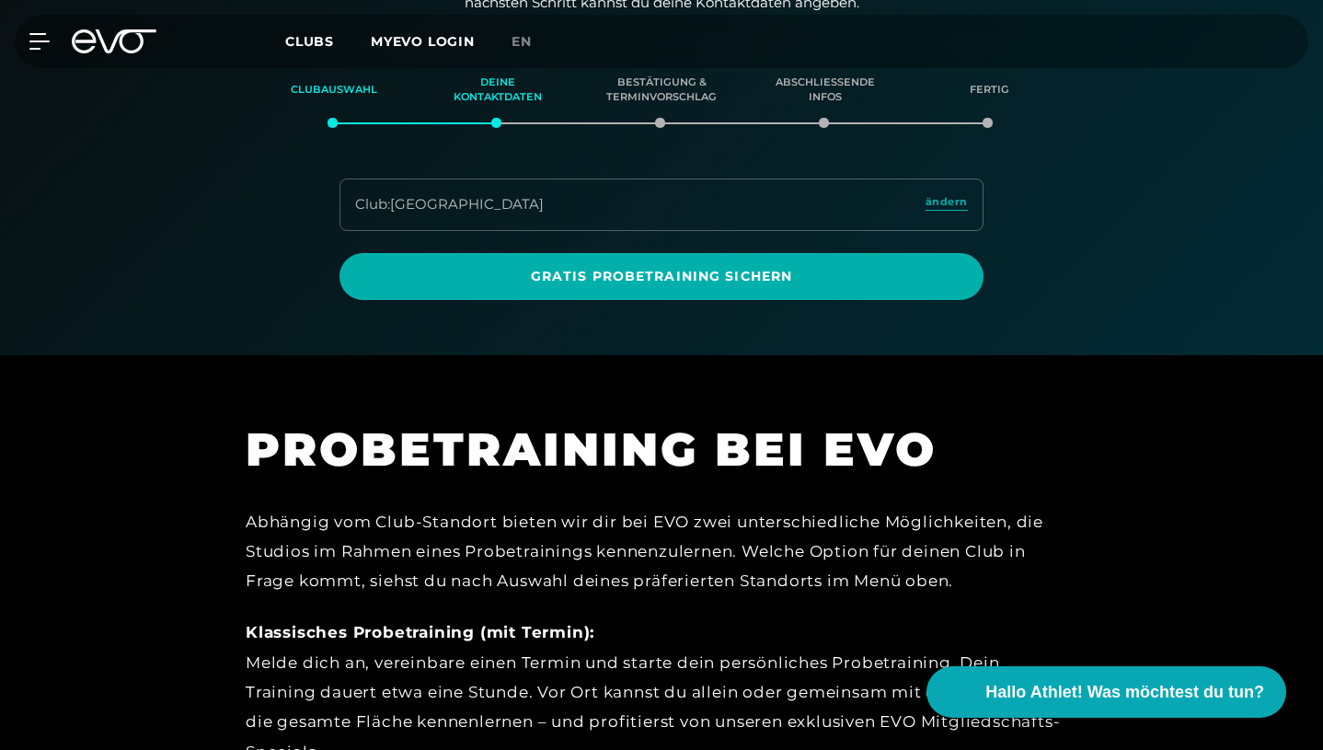
scroll to position [325, 0]
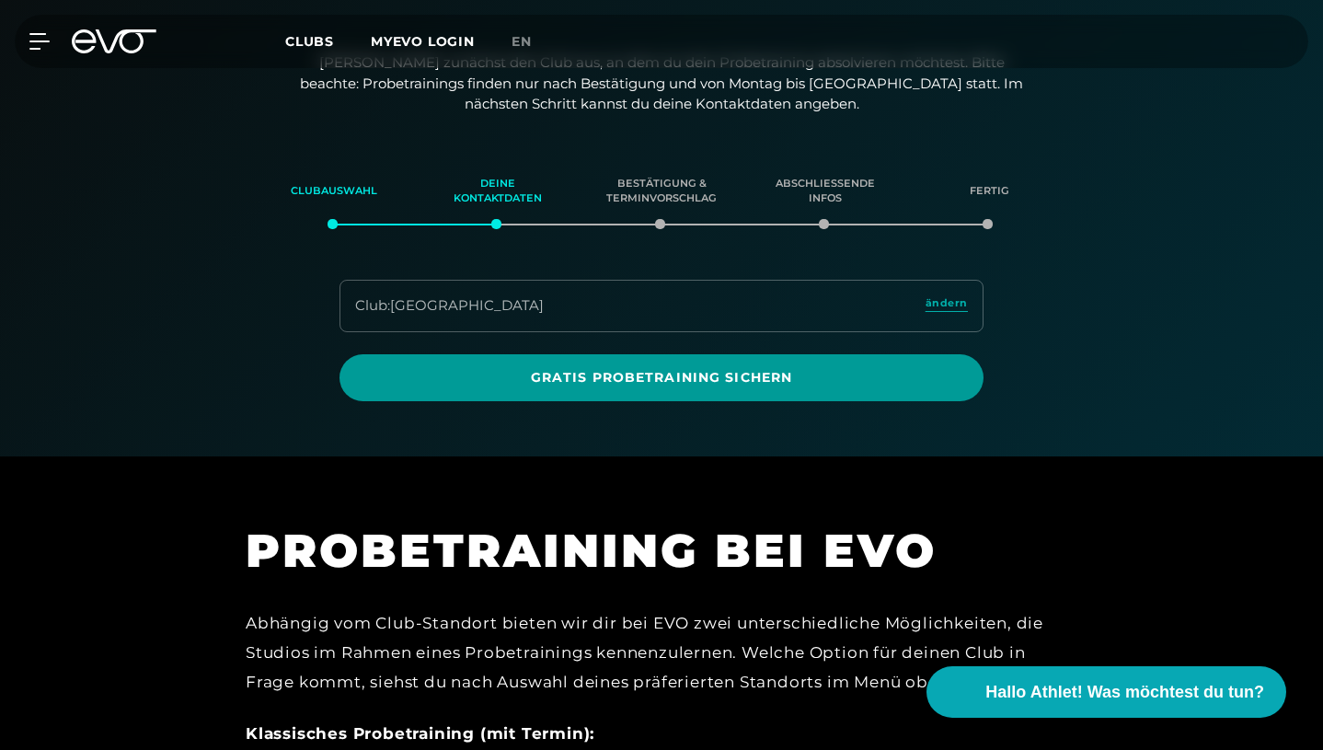
click at [734, 368] on span "Gratis Probetraining sichern" at bounding box center [662, 377] width 600 height 19
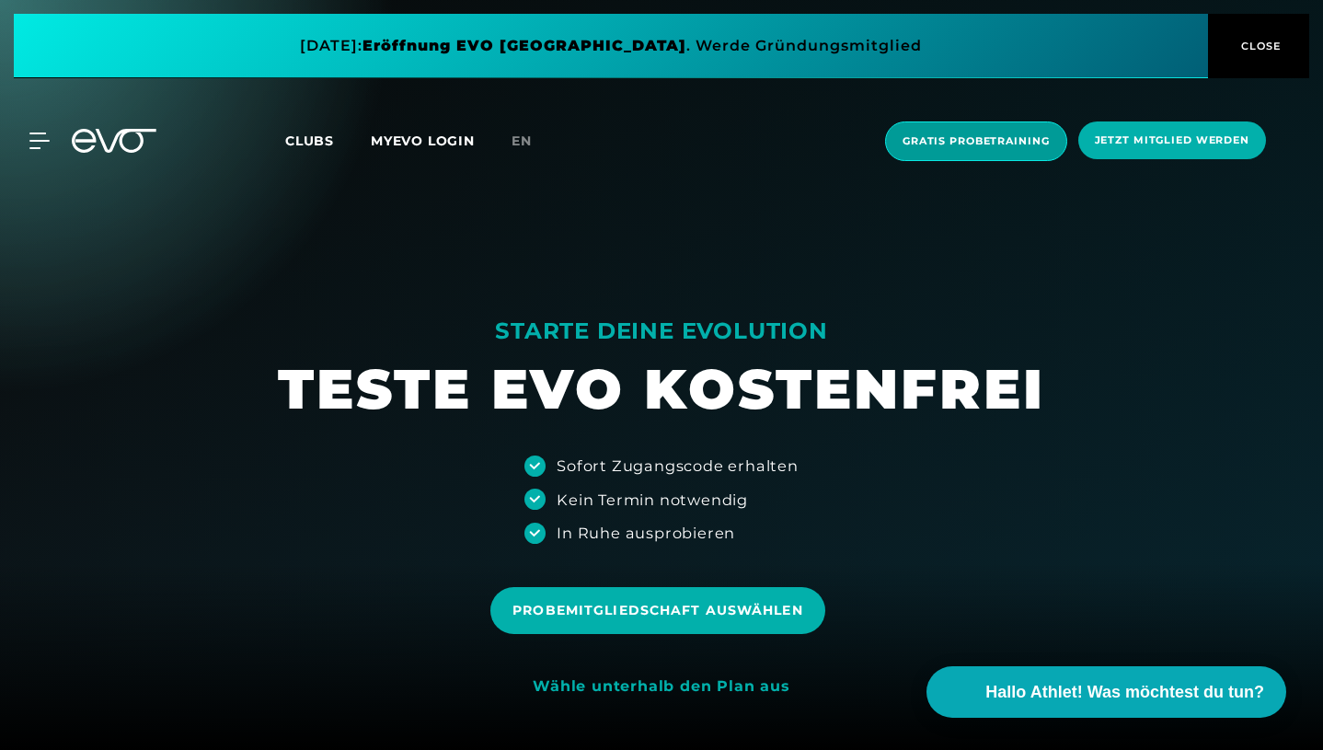
click at [954, 136] on span "Gratis Probetraining" at bounding box center [976, 141] width 147 height 16
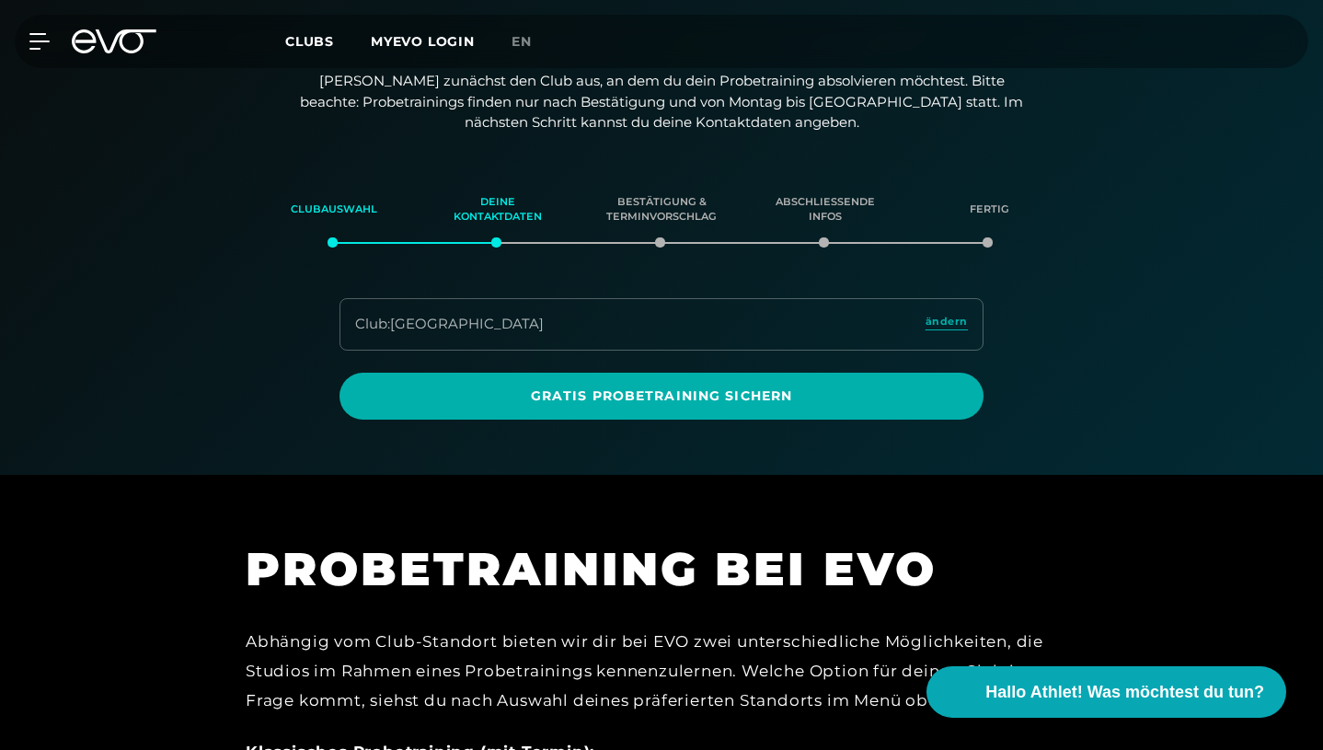
scroll to position [316, 0]
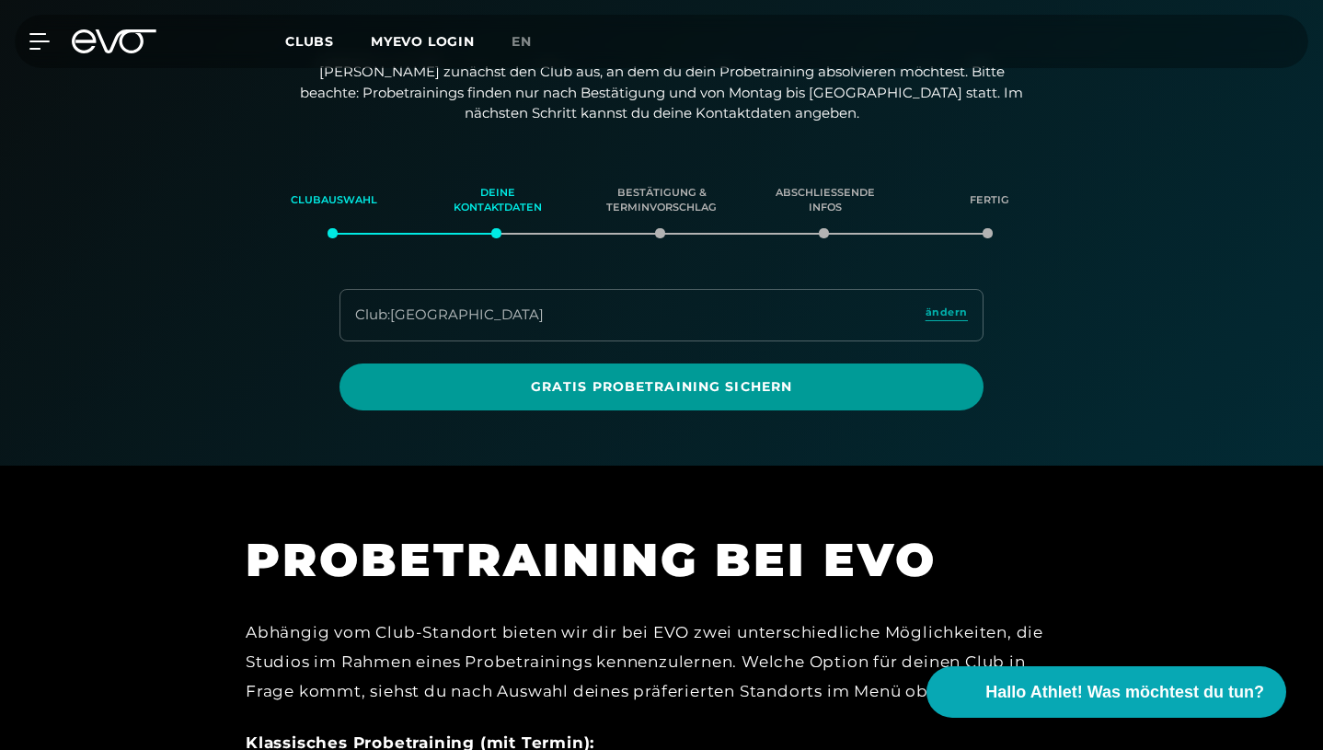
click at [808, 377] on span "Gratis Probetraining sichern" at bounding box center [662, 386] width 600 height 19
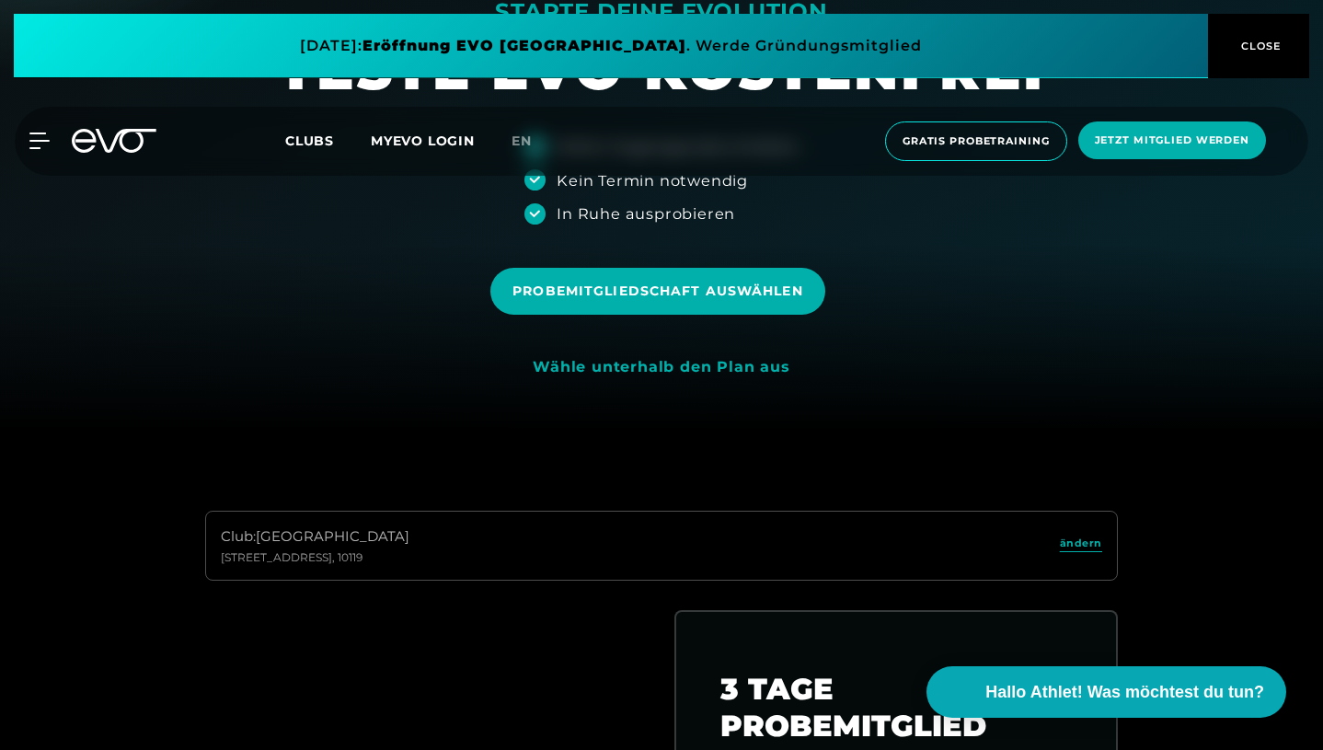
scroll to position [323, 0]
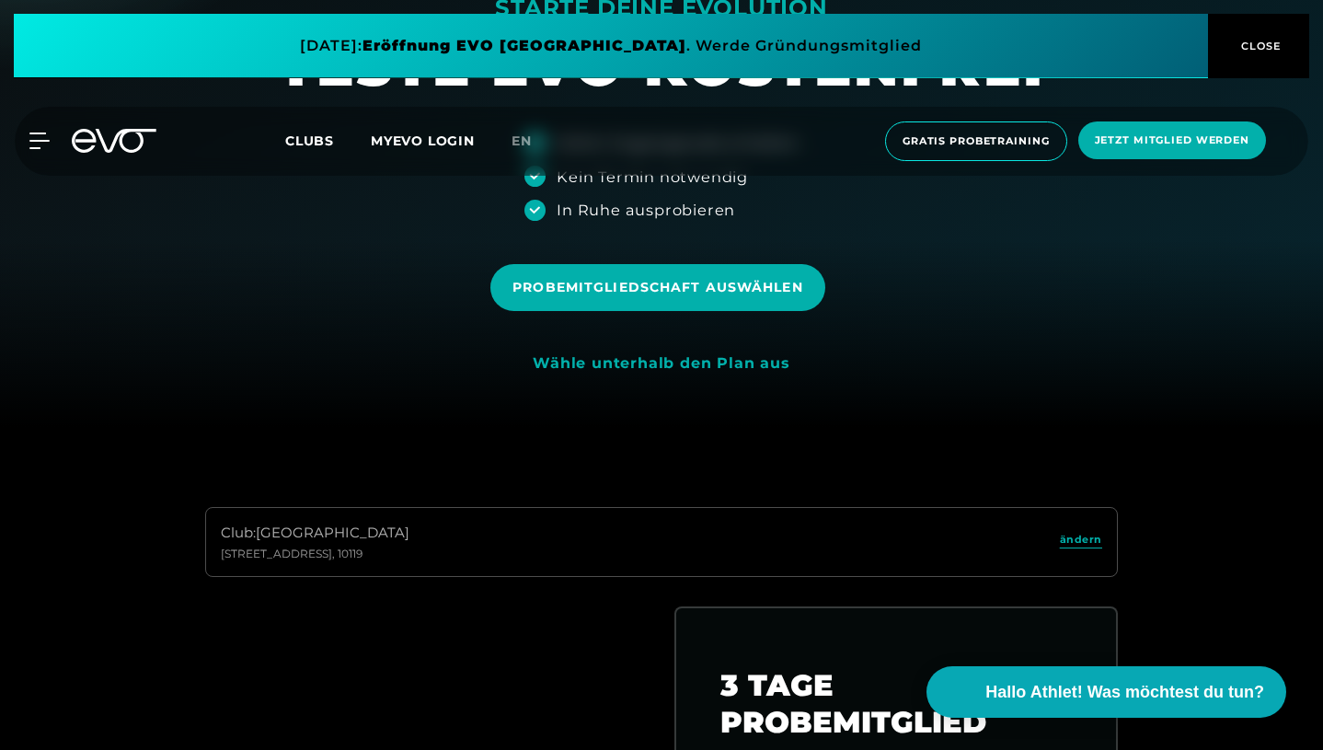
click at [35, 150] on div "MyEVO Login Über EVO Mitgliedschaften Probetraining TAGESPASS EVO Studios [GEOG…" at bounding box center [662, 141] width 1316 height 69
click at [37, 141] on icon at bounding box center [43, 140] width 26 height 15
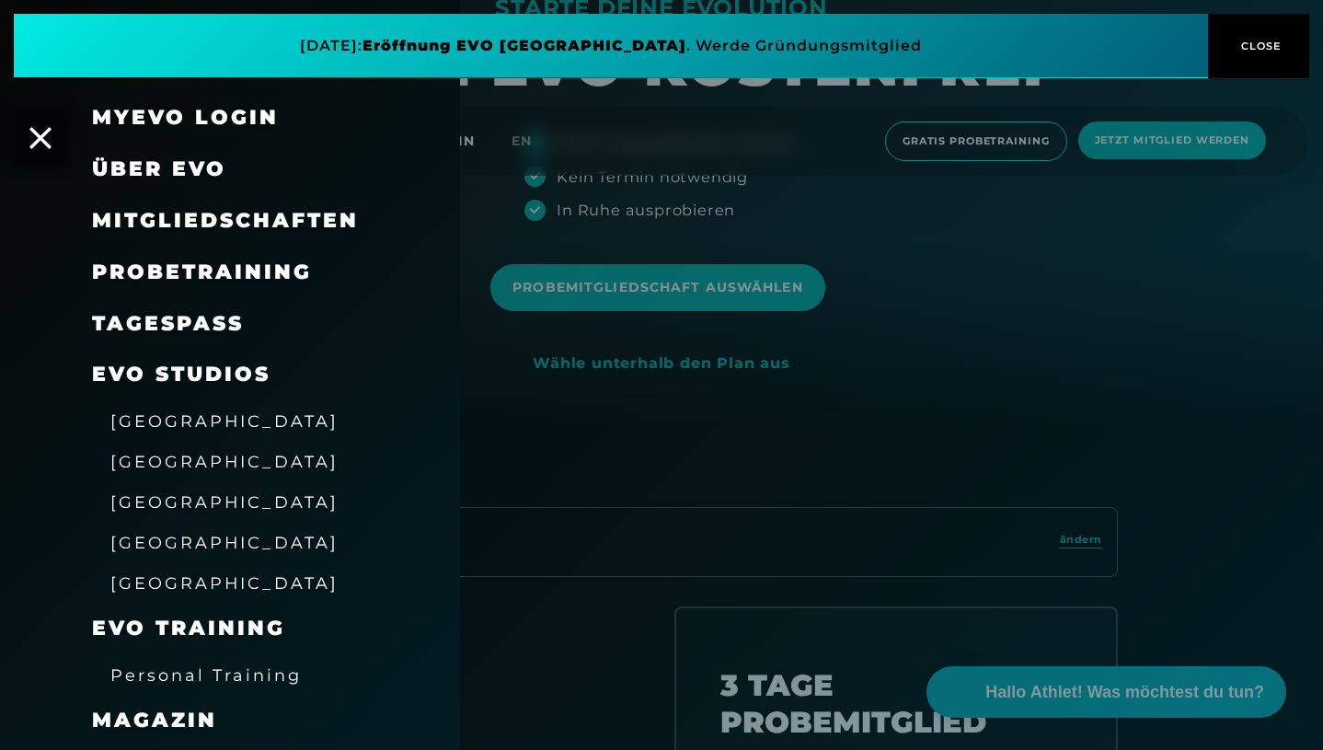
click at [275, 269] on span "Probetraining" at bounding box center [202, 271] width 220 height 25
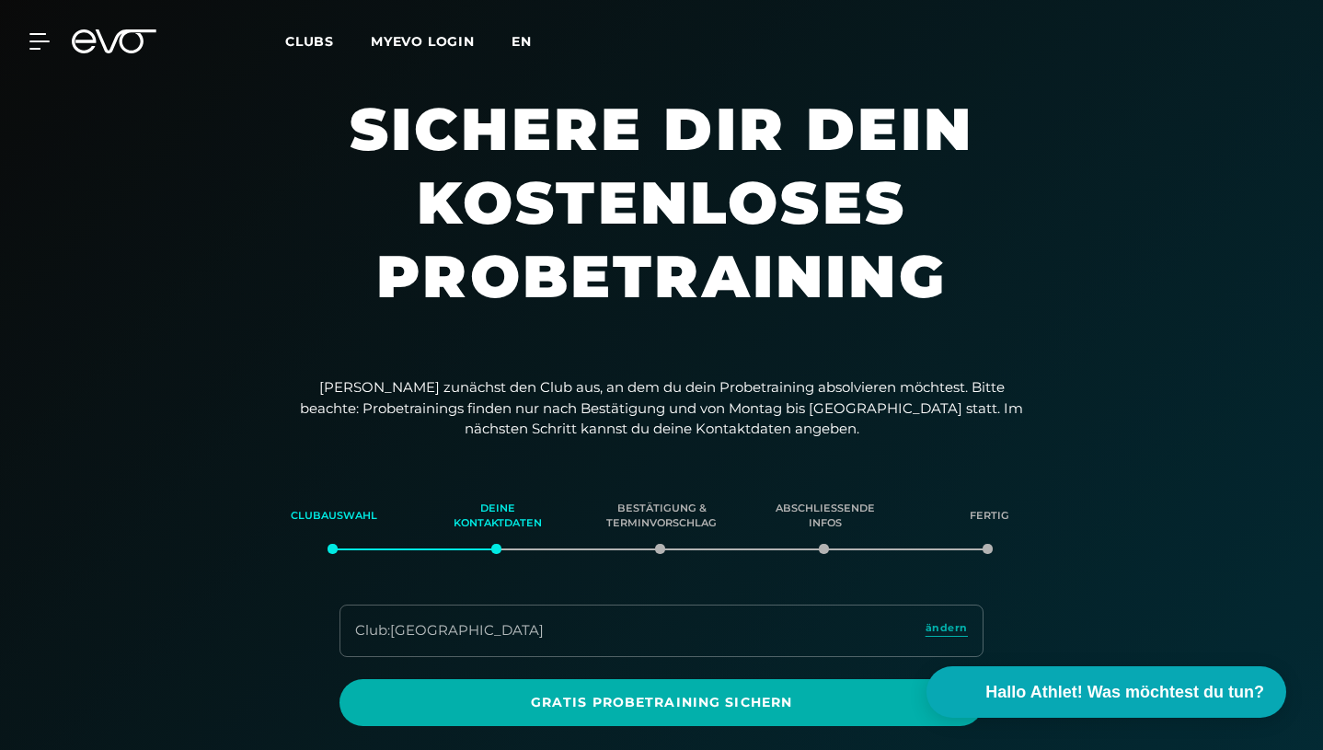
click at [517, 40] on span "en" at bounding box center [522, 41] width 20 height 17
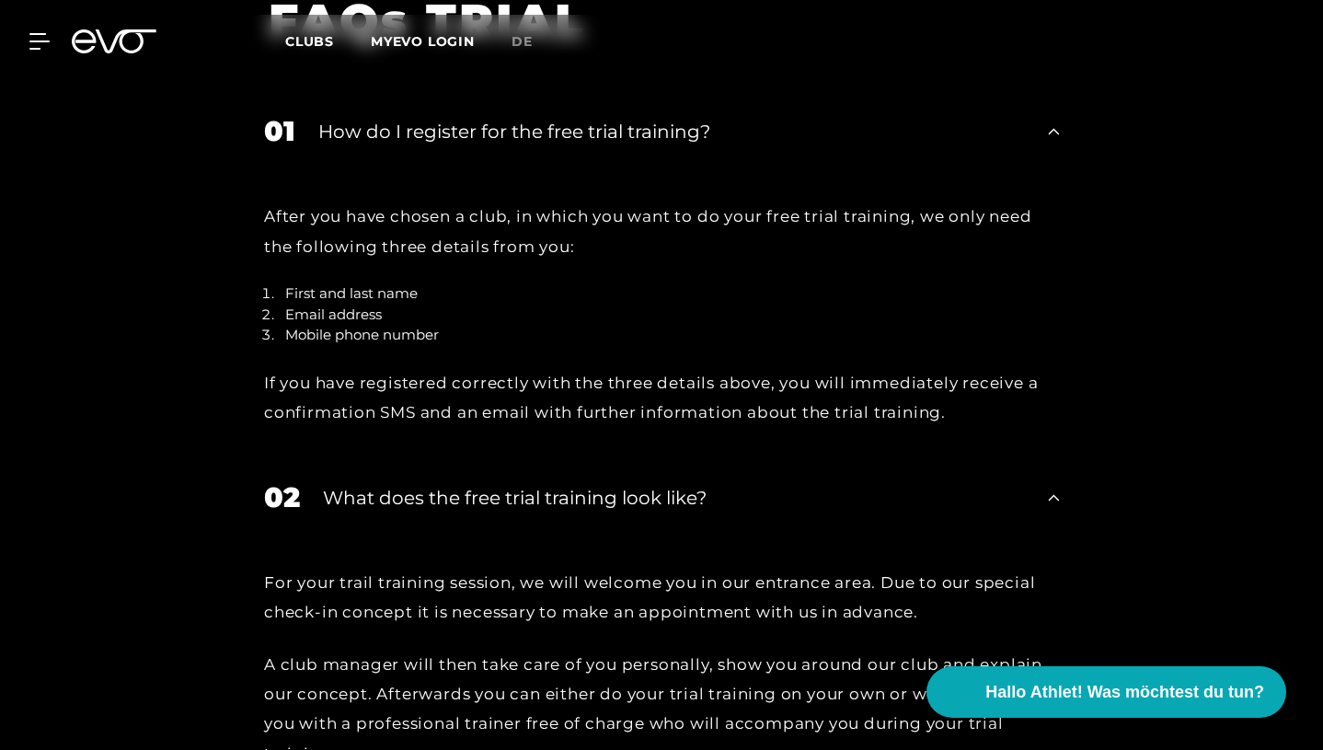
scroll to position [1549, 0]
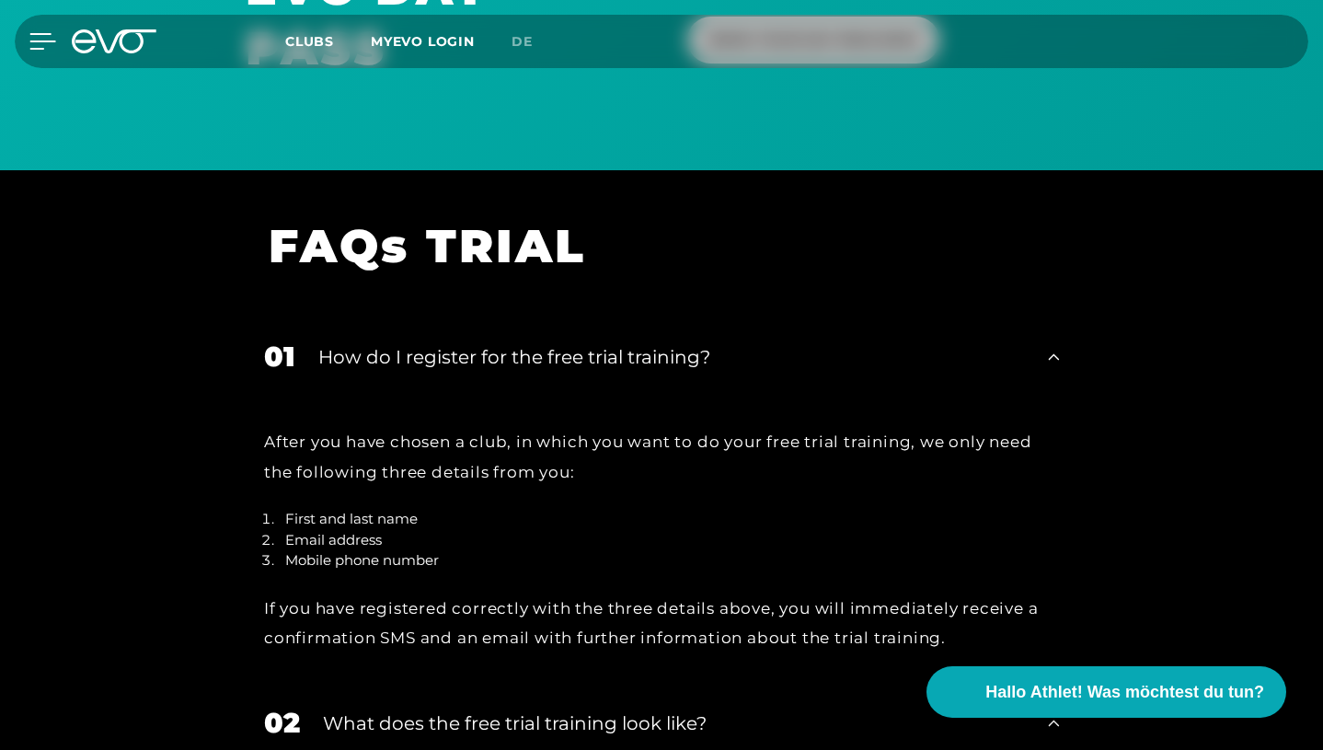
click at [33, 39] on icon at bounding box center [42, 41] width 27 height 17
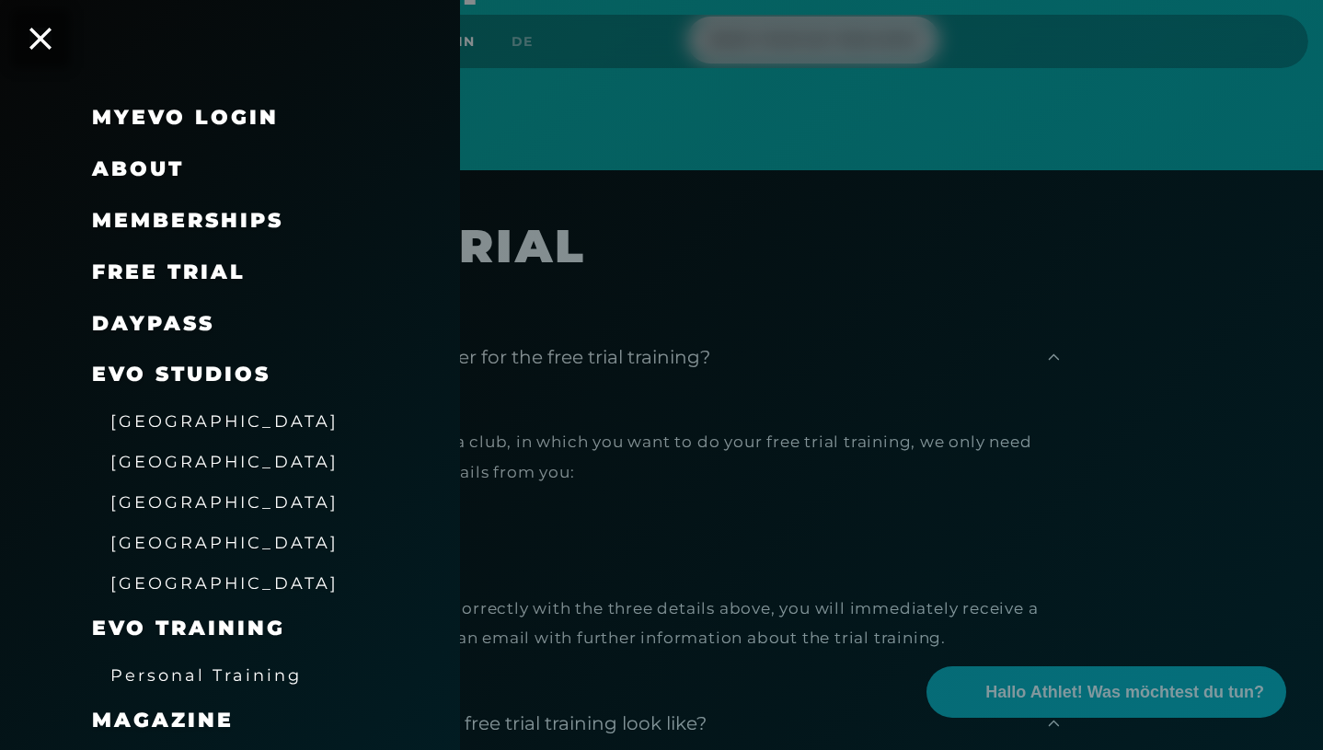
click at [202, 273] on span "free trial" at bounding box center [169, 271] width 154 height 25
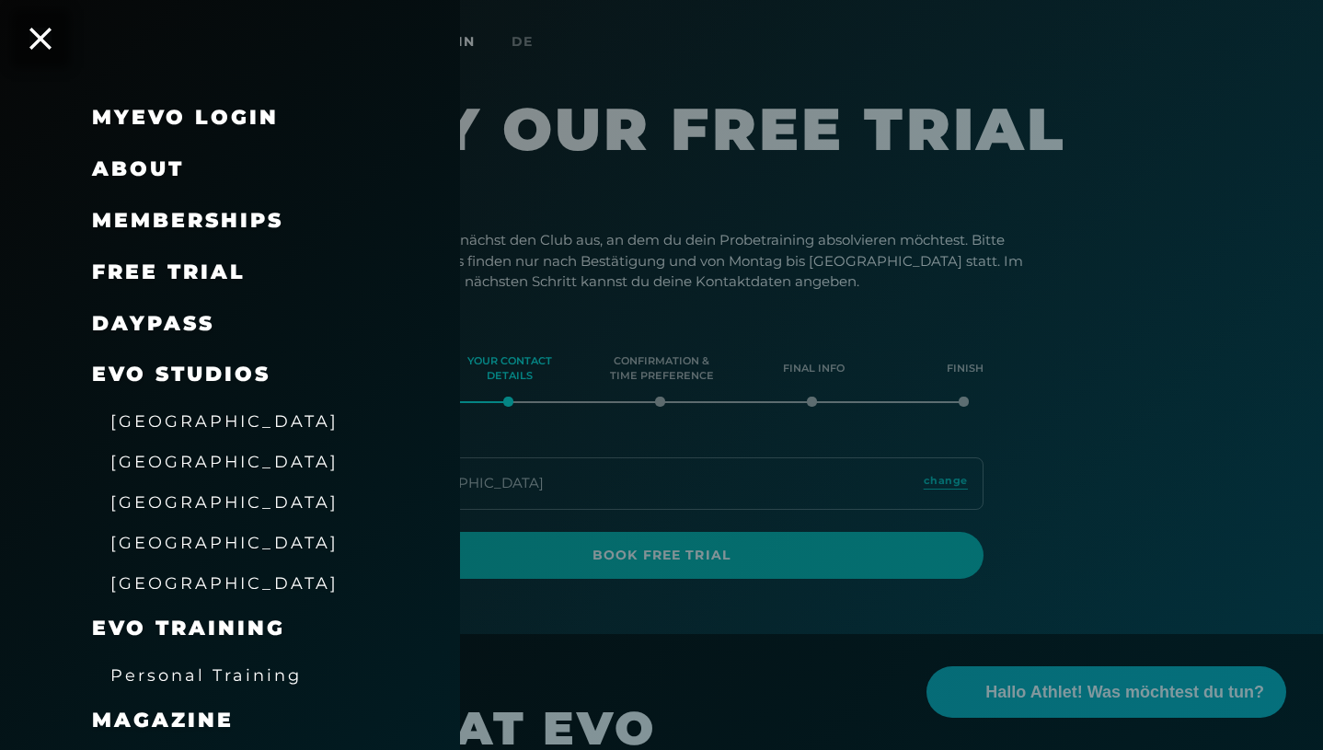
click at [1104, 290] on div at bounding box center [661, 375] width 1323 height 750
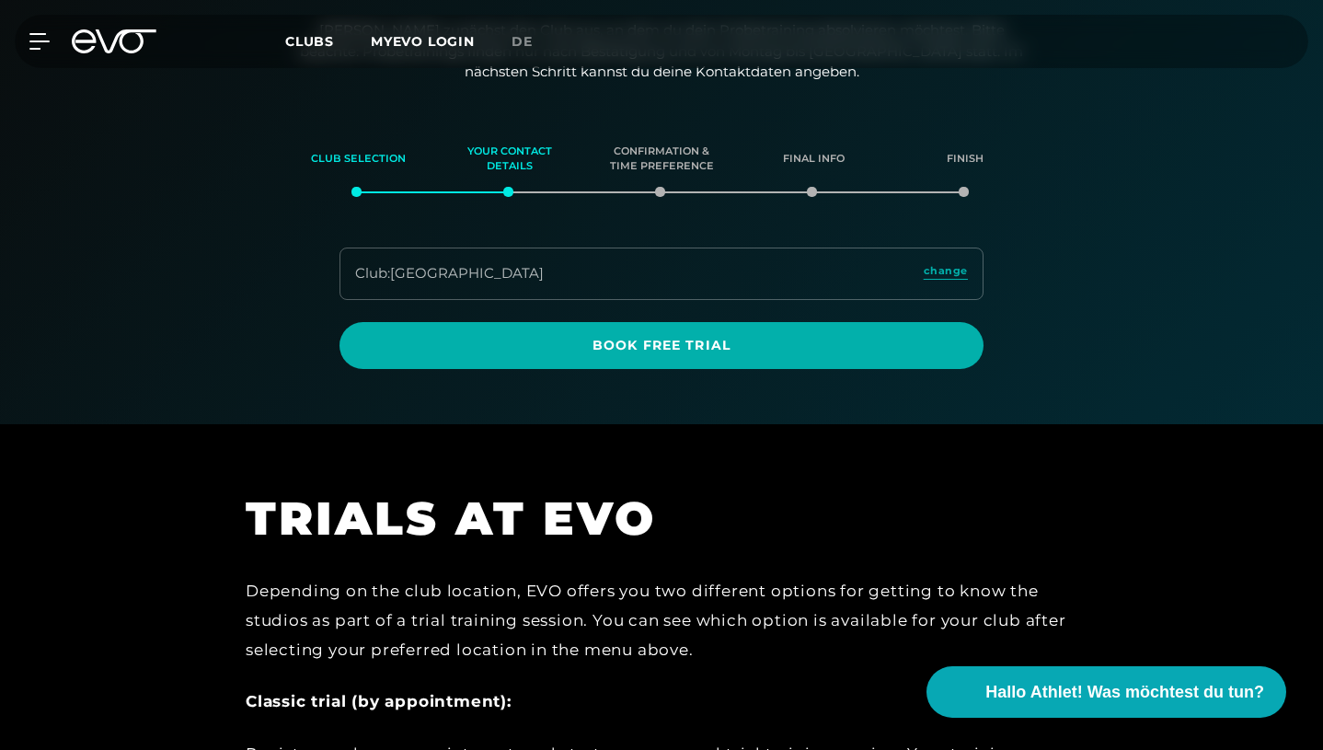
scroll to position [193, 0]
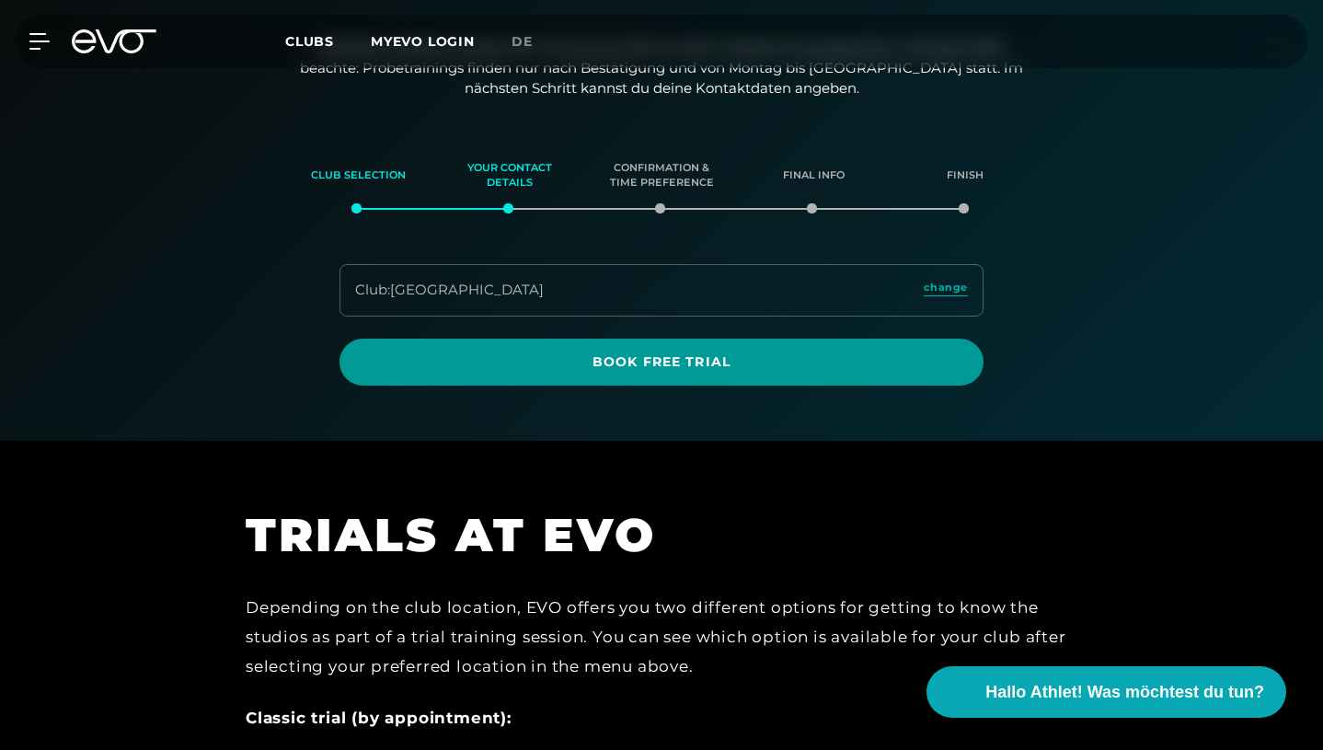
click at [708, 364] on span "Book Free Trial" at bounding box center [662, 361] width 600 height 19
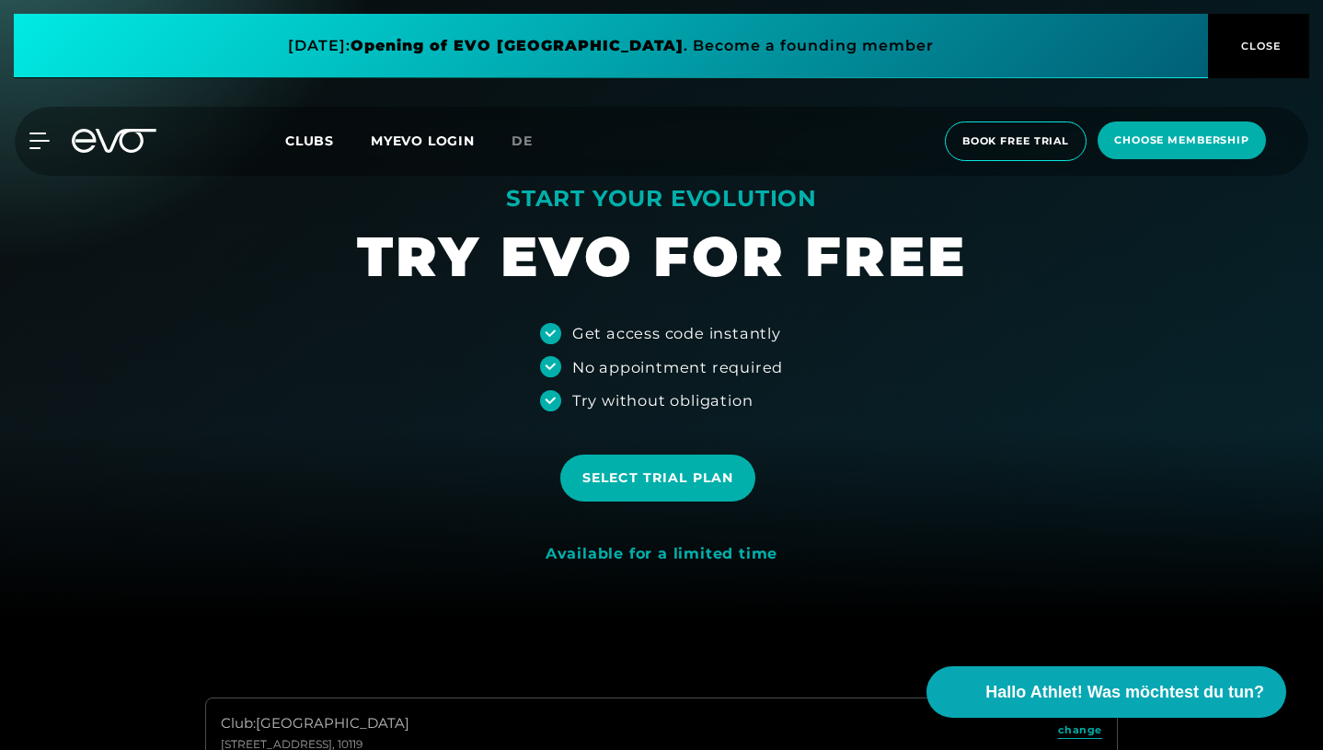
scroll to position [139, 0]
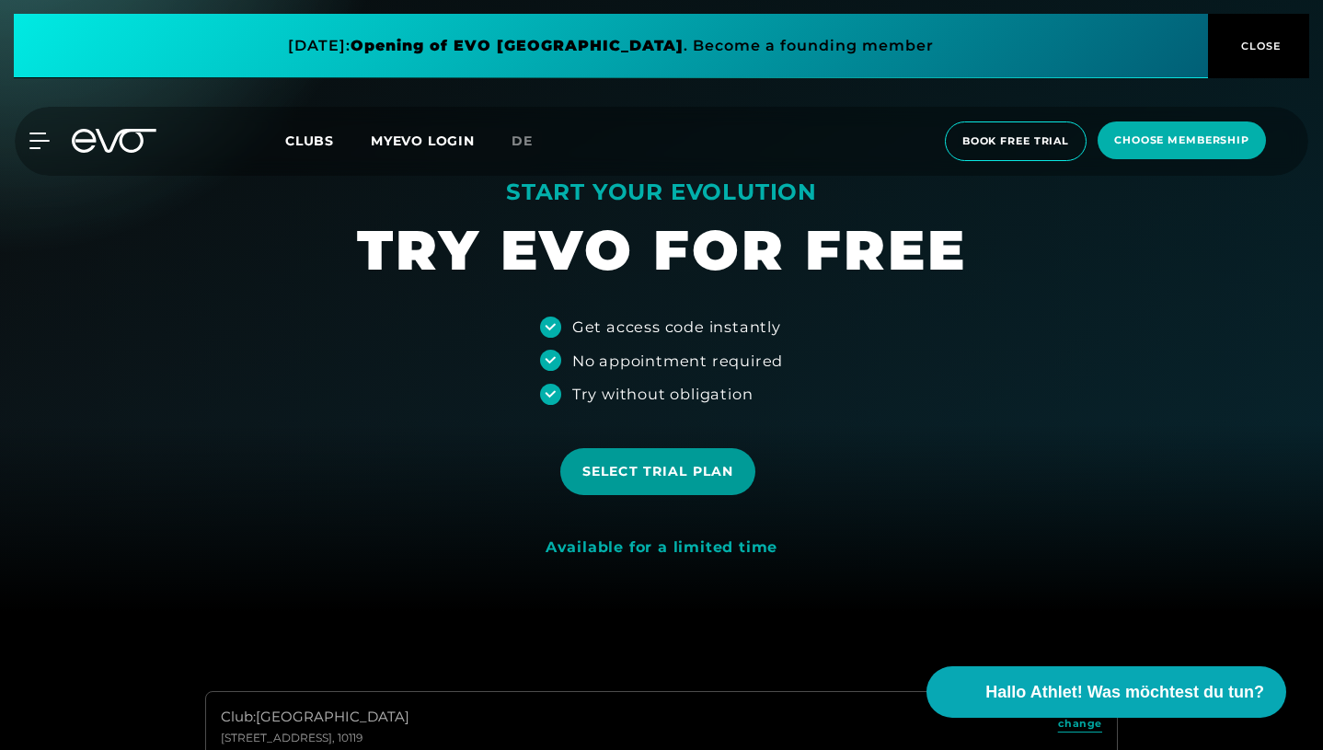
click at [670, 470] on span "Select trial plan" at bounding box center [657, 471] width 151 height 19
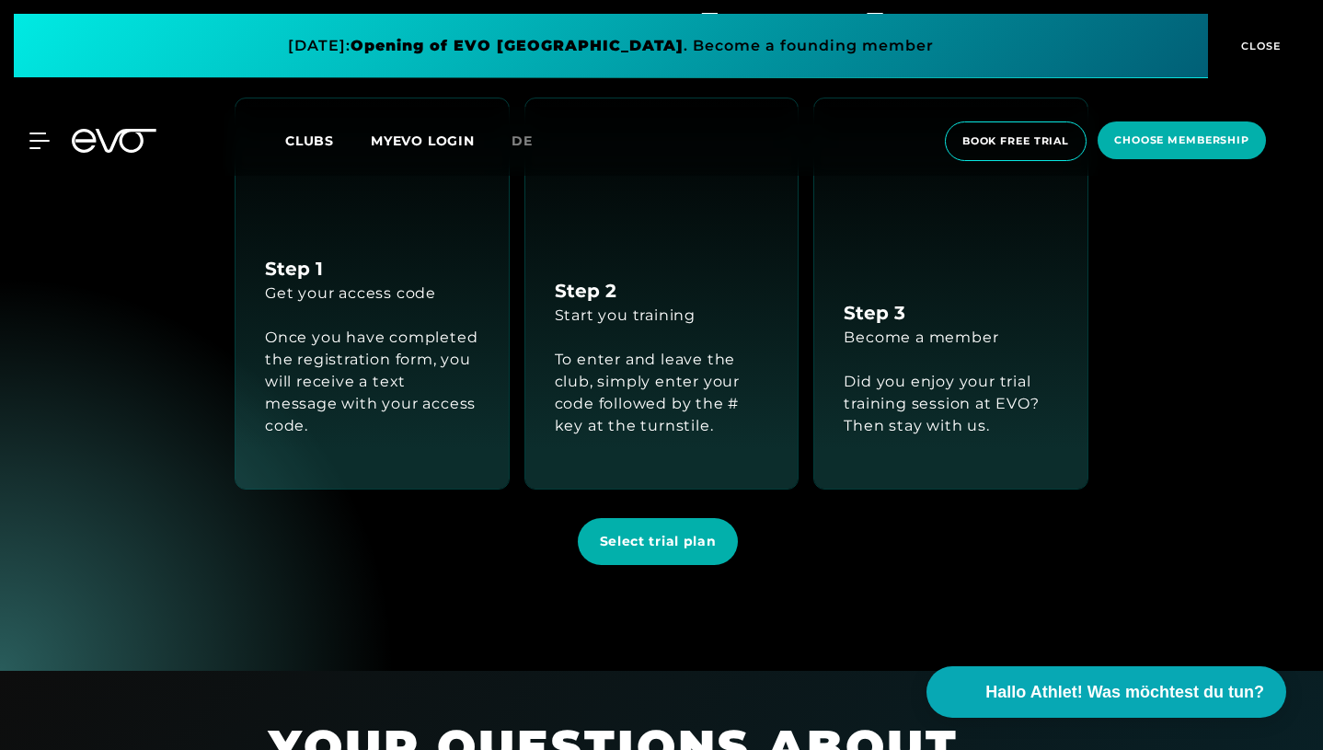
scroll to position [1904, 0]
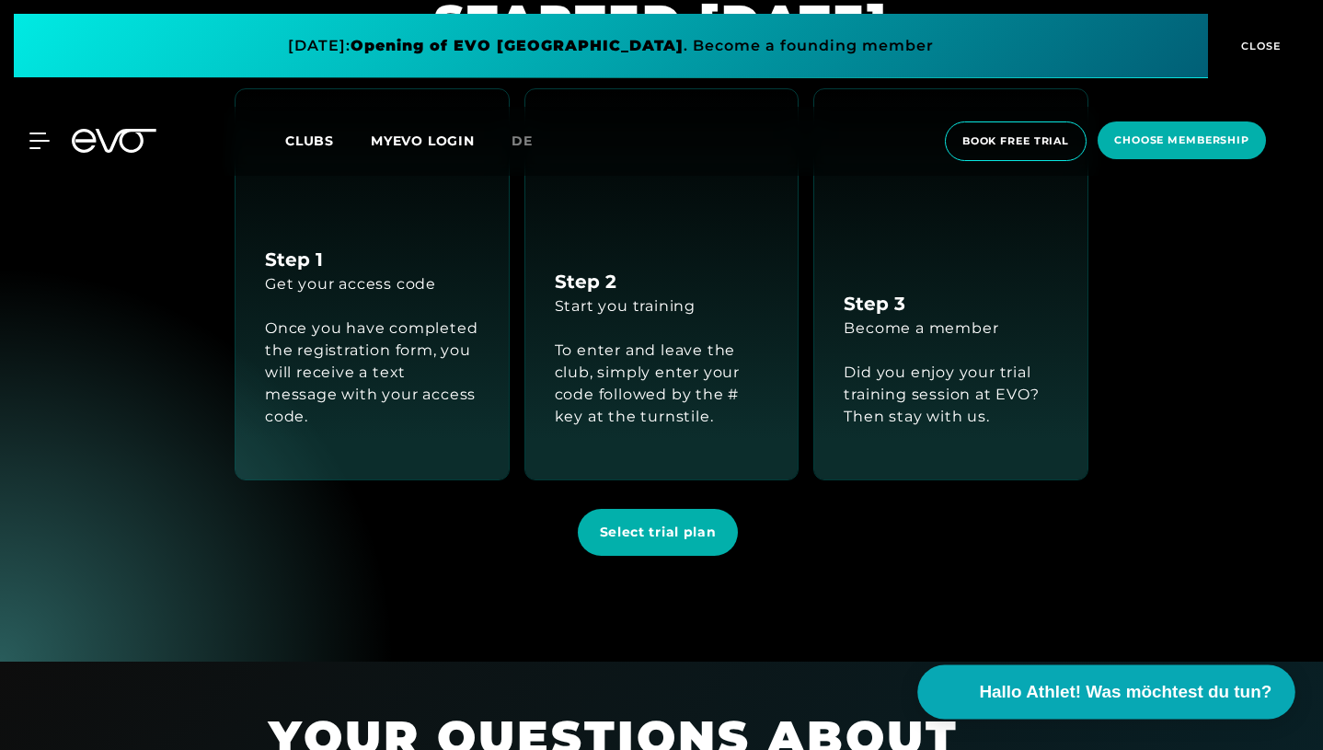
click at [1042, 696] on span "Hallo Athlet! Was möchtest du tun?" at bounding box center [1126, 692] width 293 height 26
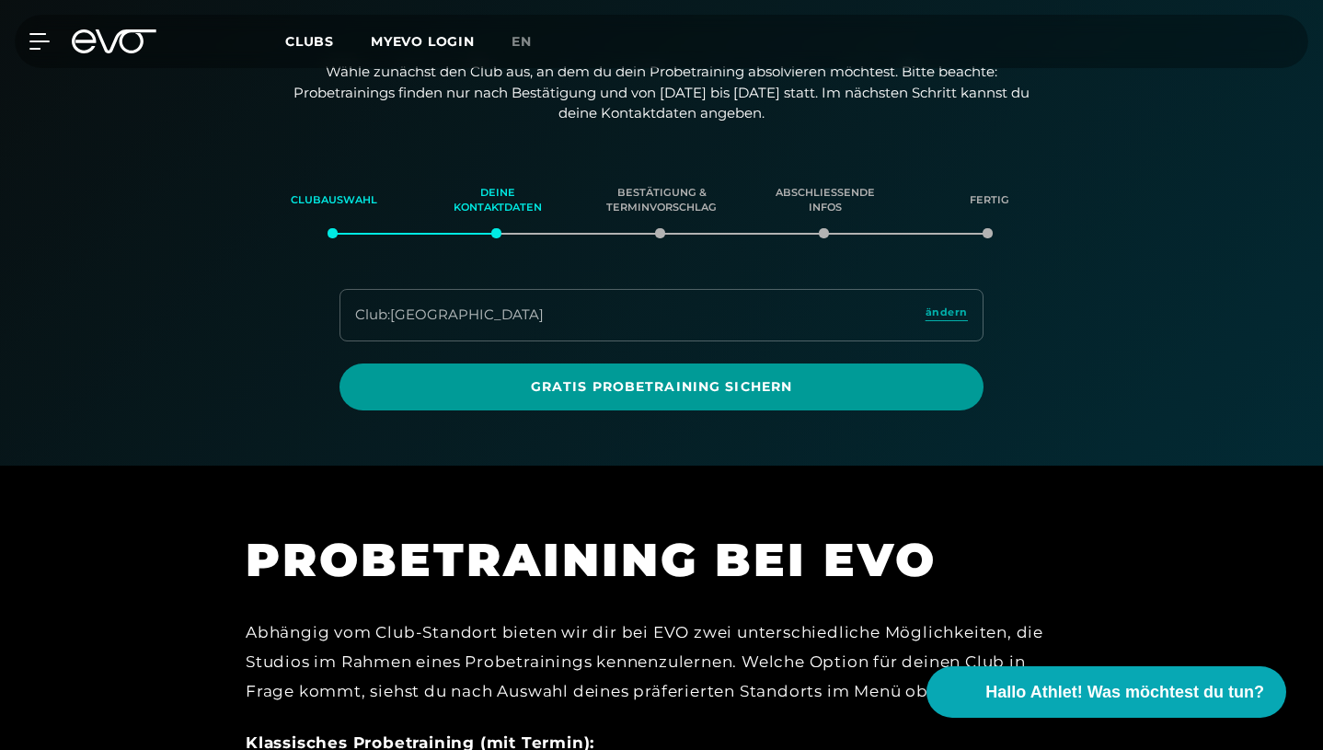
click at [829, 363] on span "Gratis Probetraining sichern" at bounding box center [662, 386] width 644 height 47
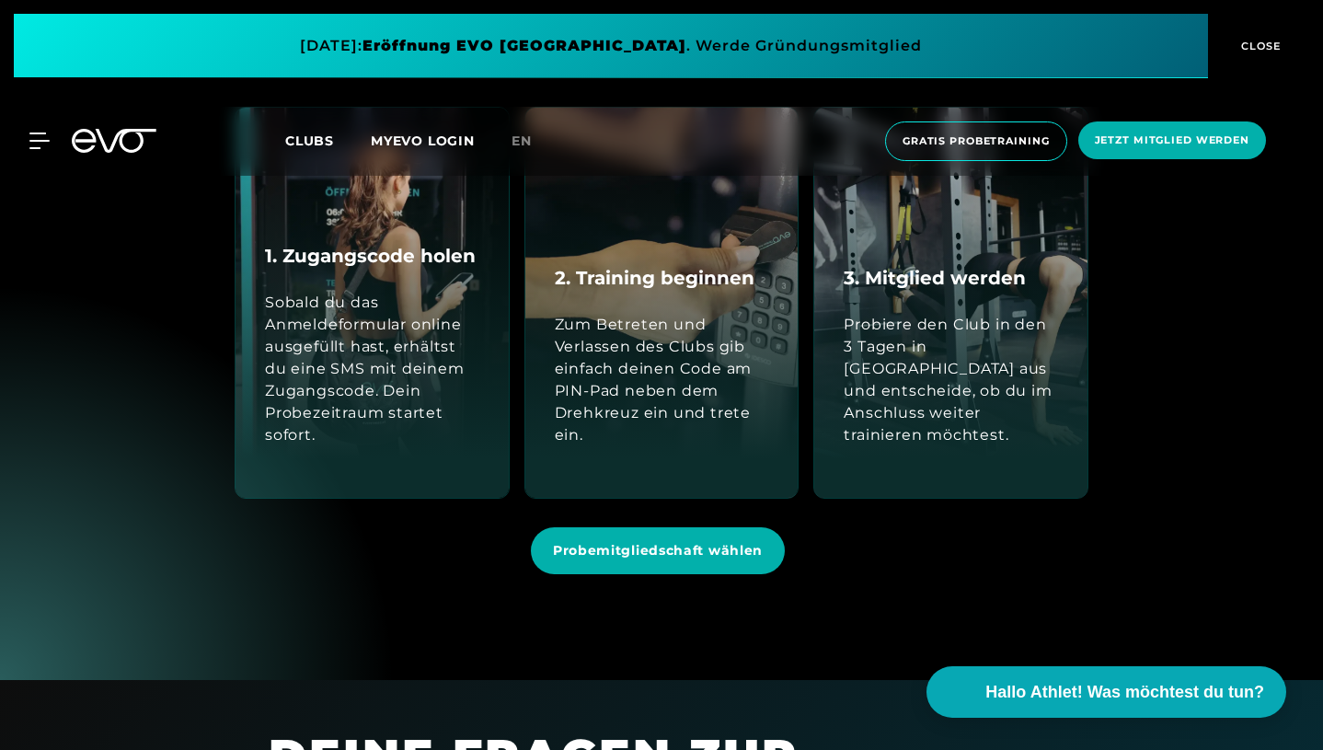
scroll to position [1883, 0]
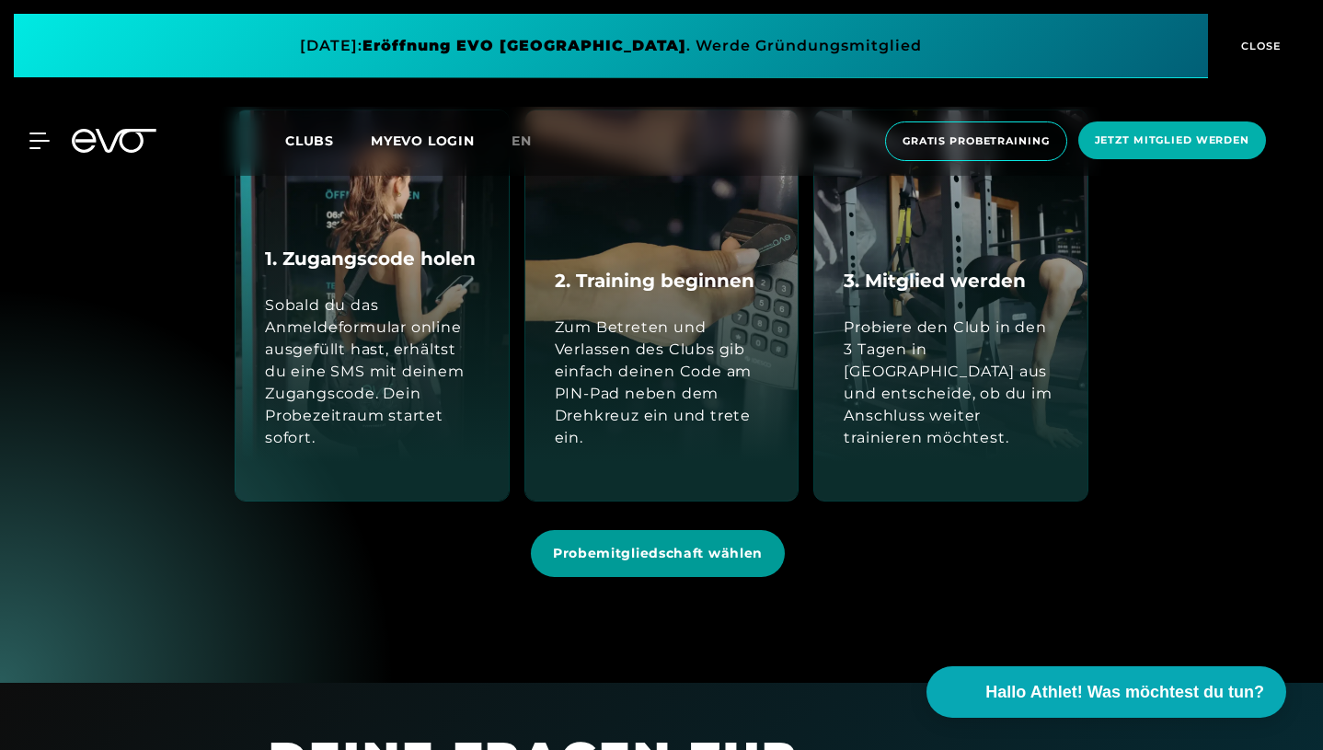
click at [668, 530] on span "Probemitgliedschaft wählen" at bounding box center [658, 553] width 254 height 47
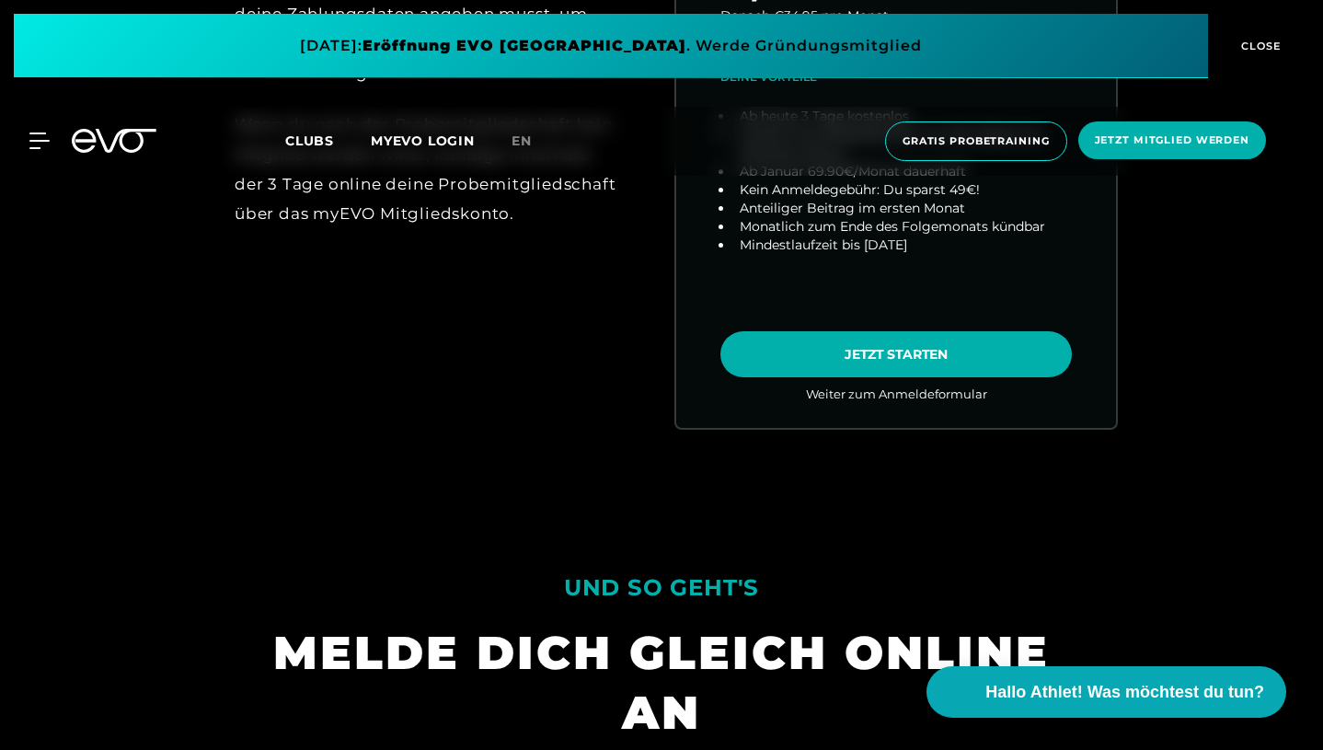
scroll to position [1219, 0]
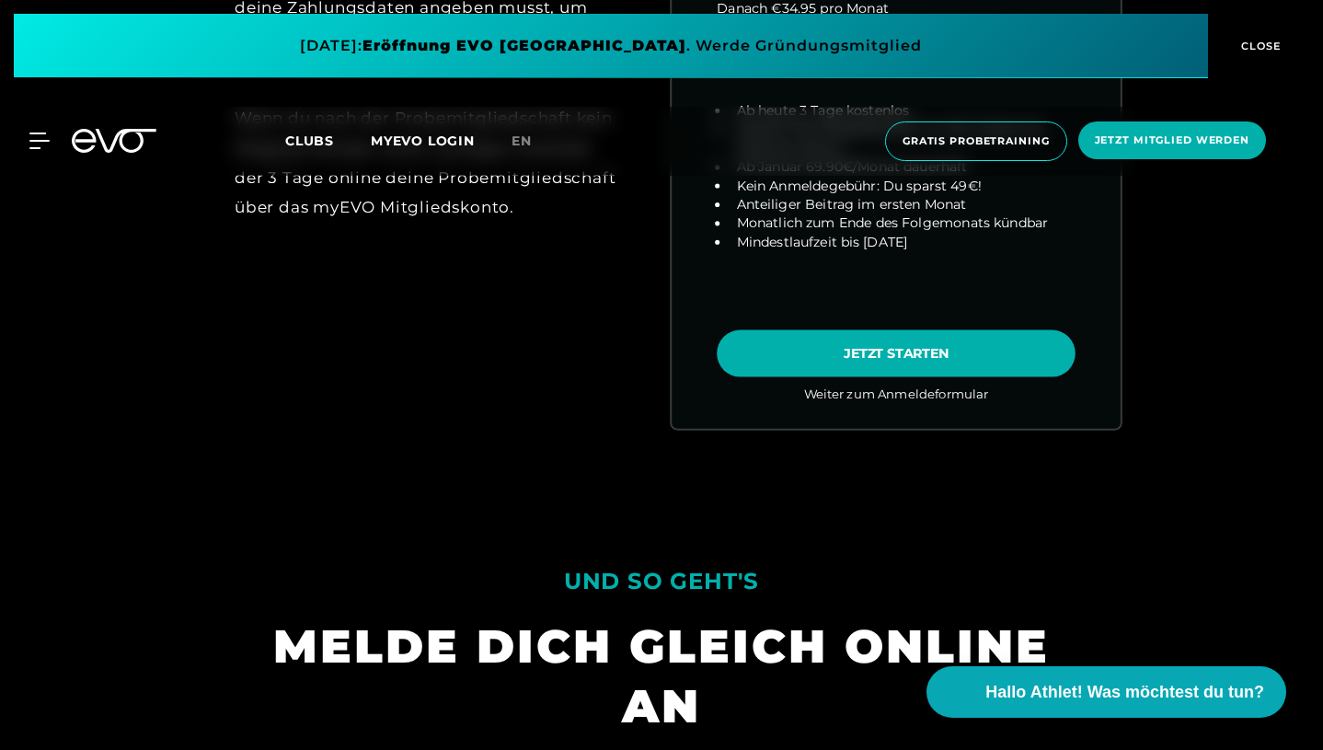
click at [812, 359] on link "choose plan" at bounding box center [896, 66] width 449 height 723
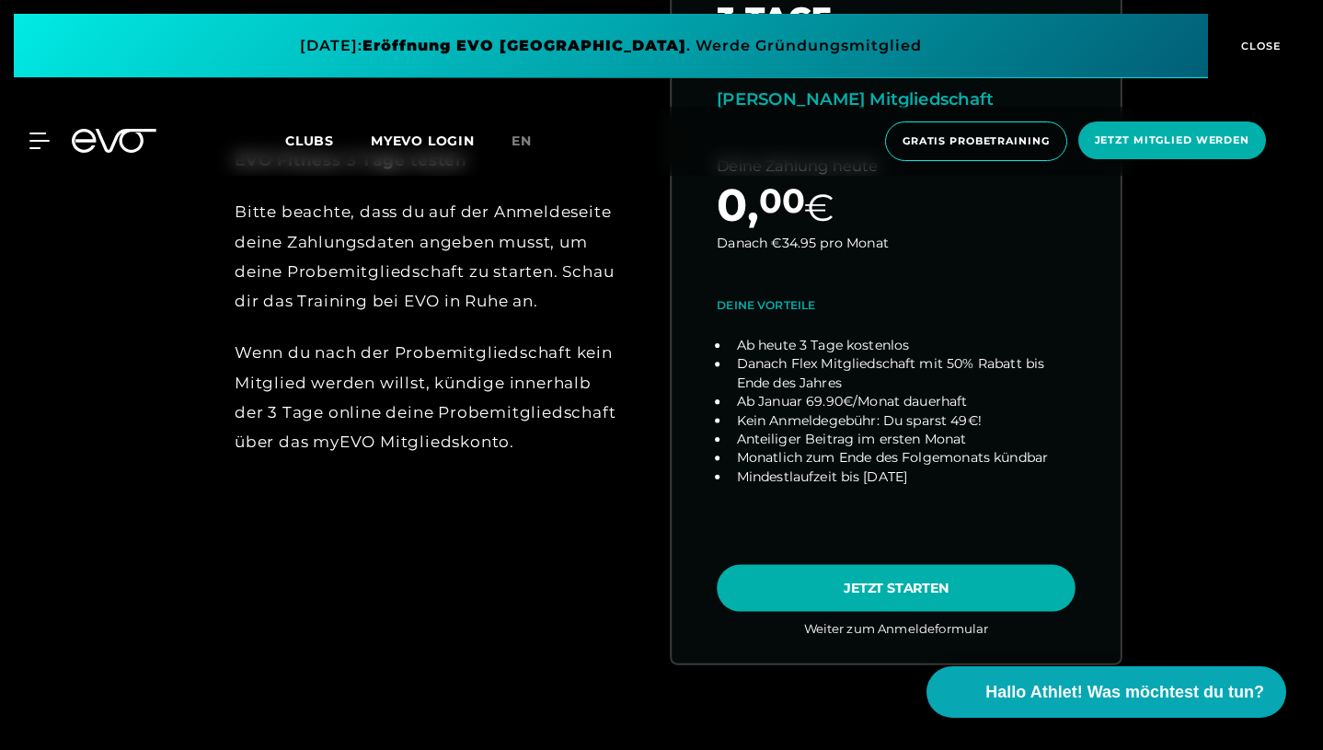
scroll to position [984, 0]
